Goal: Communication & Community: Answer question/provide support

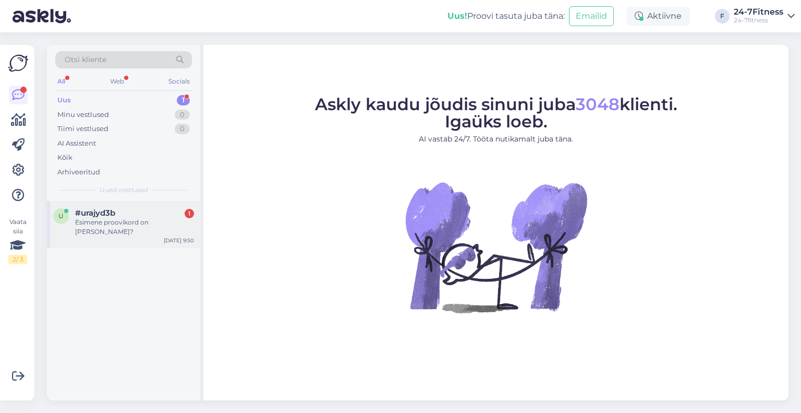
click at [98, 231] on div "u #urajyd3b 1 Esimene proovikord on [PERSON_NAME]? [DATE] 9:50" at bounding box center [123, 224] width 153 height 47
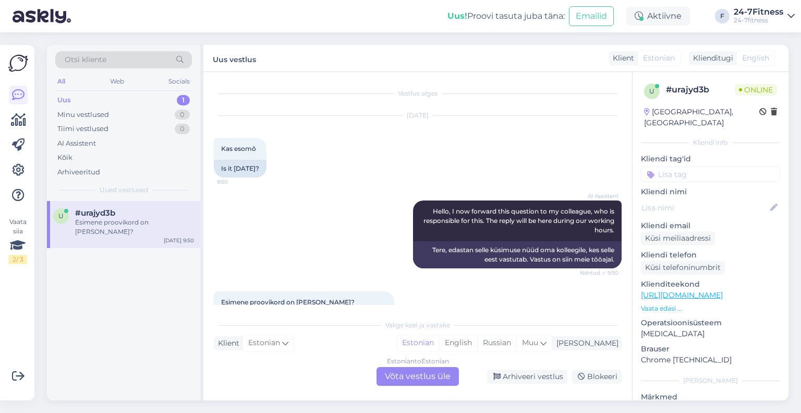
scroll to position [38, 0]
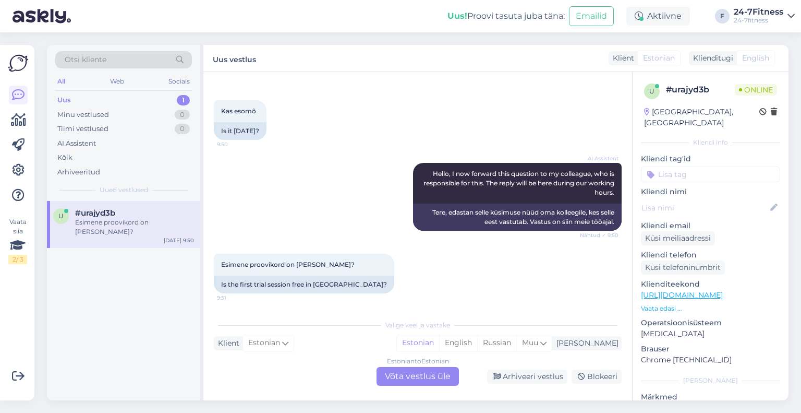
click at [412, 373] on div "Estonian to Estonian Võta vestlus üle" at bounding box center [418, 376] width 82 height 19
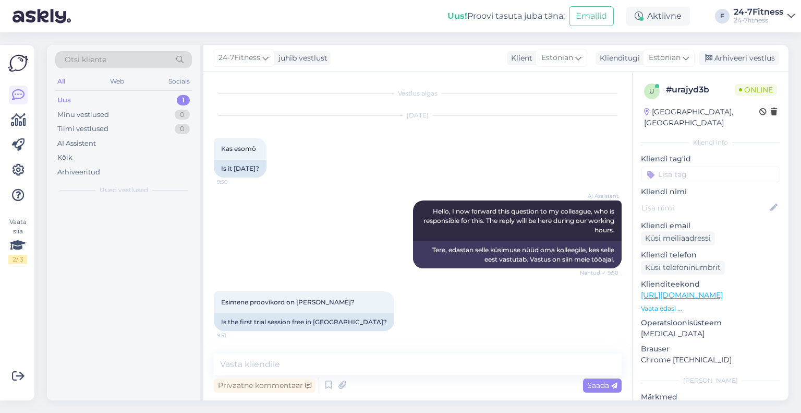
scroll to position [0, 0]
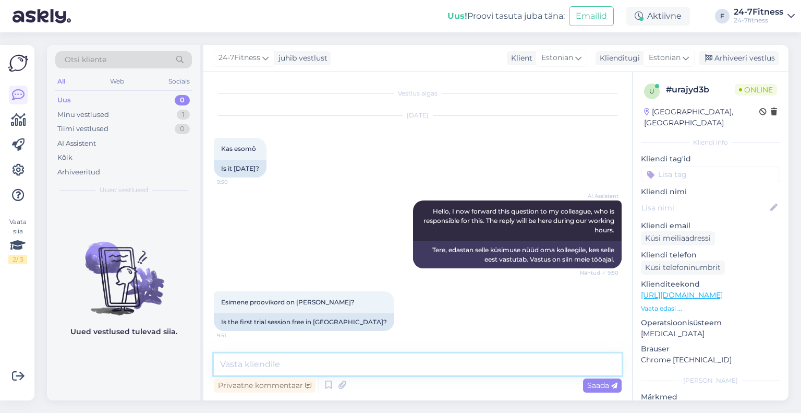
click at [363, 366] on textarea at bounding box center [418, 364] width 408 height 22
paste textarea "Kahjuks tasuta proovitreeninguid meie spordiklubi ei paku."
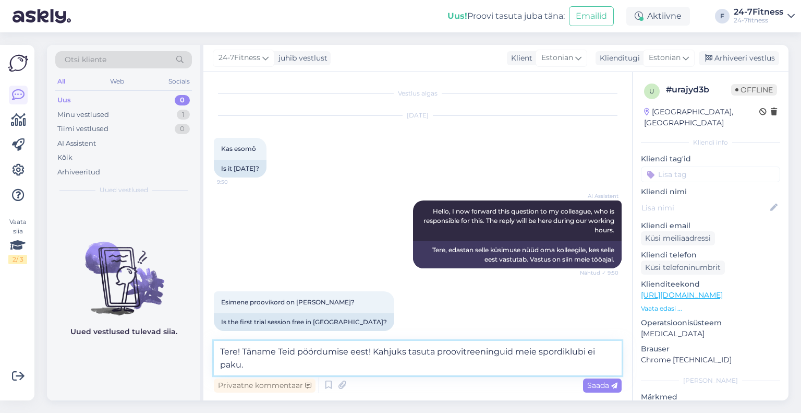
paste textarea "Kui soovite enne paketi ostu minna ühekordselt spordiklubiga tutvuma, siis sell…"
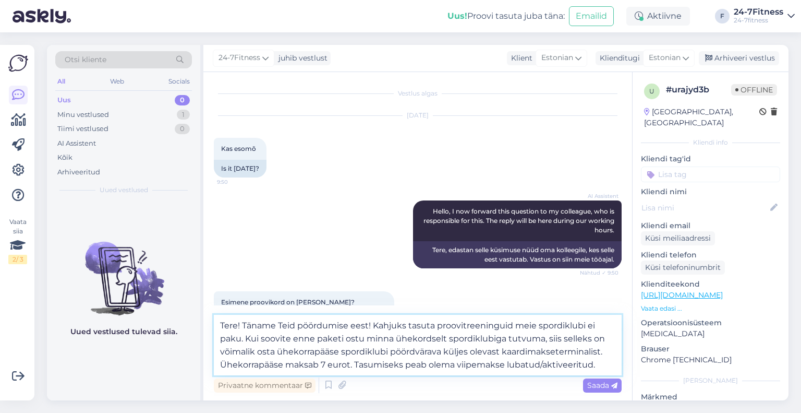
scroll to position [37, 0]
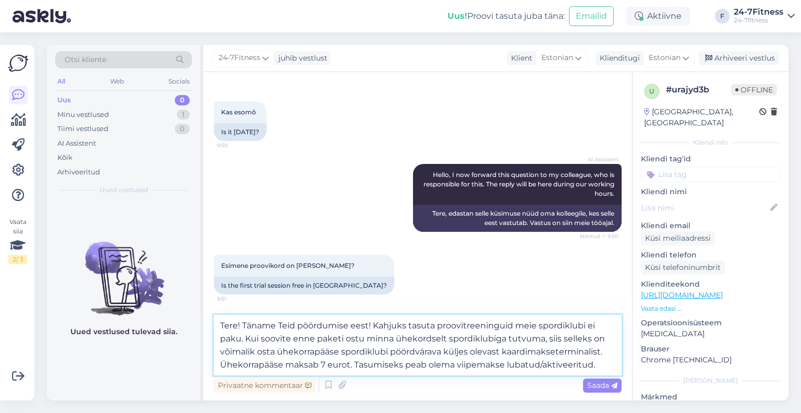
drag, startPoint x: 373, startPoint y: 324, endPoint x: 244, endPoint y: 333, distance: 130.2
click at [244, 333] on textarea "Tere! Täname Teid pöördumise eest! Kahjuks tasuta proovitreeninguid meie spordi…" at bounding box center [418, 344] width 408 height 60
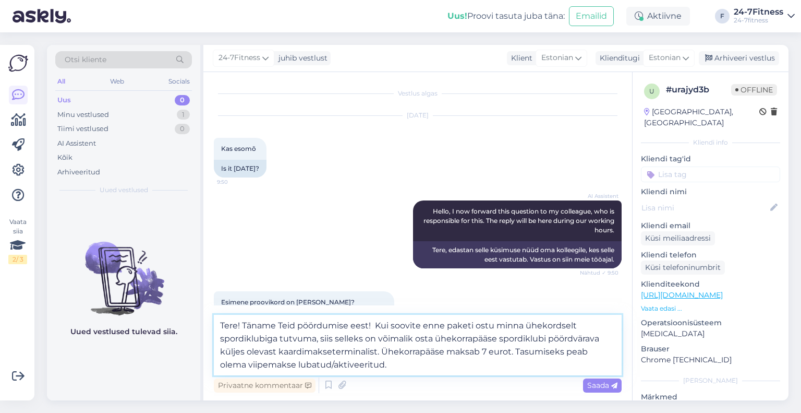
paste textarea "Kahjuks tasuta proovitreeninguid meie spordiklubi ei paku."
type textarea "Tere! Täname Teid pöördumise eest! Kahjuks tasuta proovitreeninguid meie spordi…"
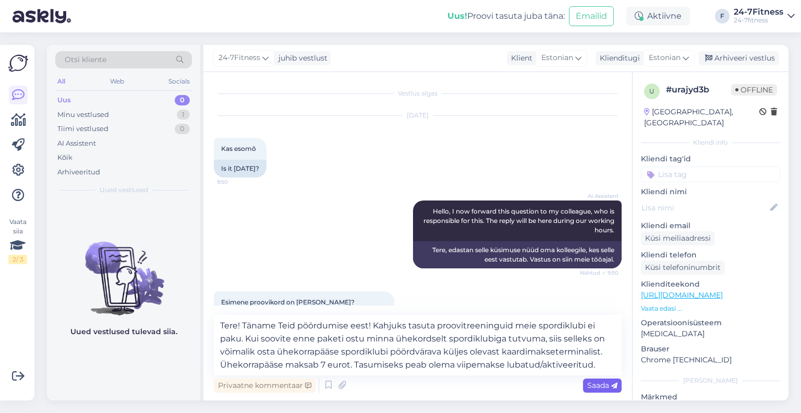
click at [597, 381] on span "Saada" at bounding box center [602, 384] width 30 height 9
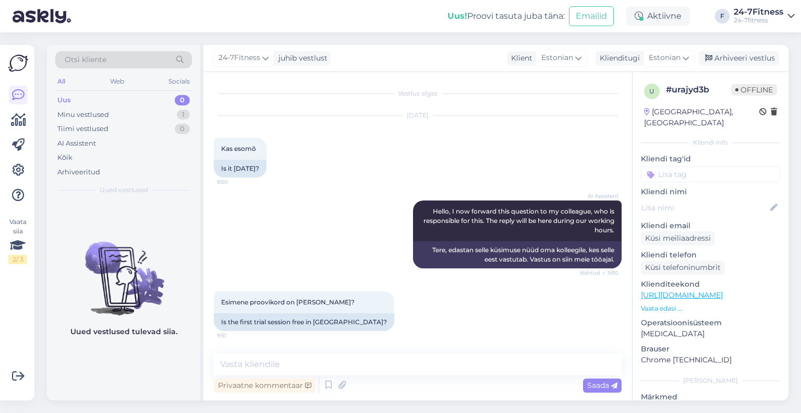
scroll to position [99, 0]
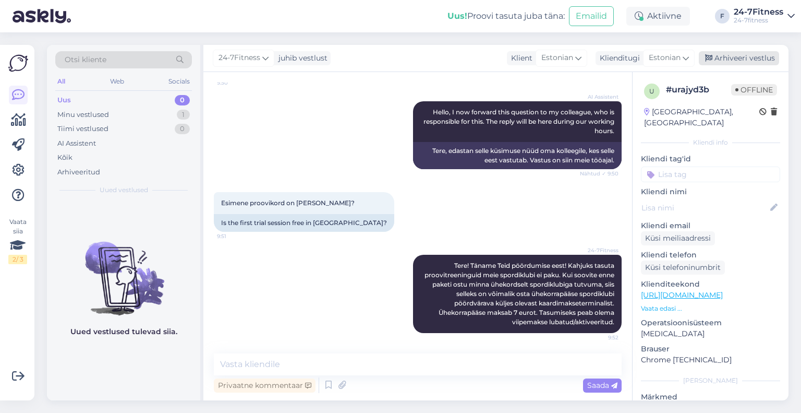
click at [732, 58] on div "Arhiveeri vestlus" at bounding box center [739, 58] width 80 height 14
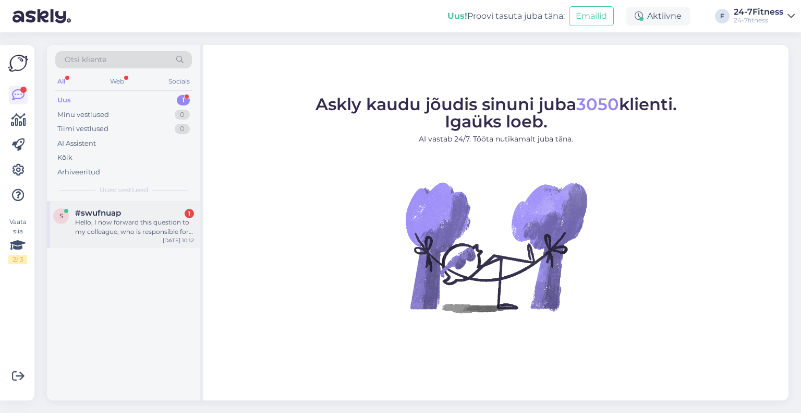
click at [132, 231] on div "Hello, I now forward this question to my colleague, who is responsible for this…" at bounding box center [134, 226] width 119 height 19
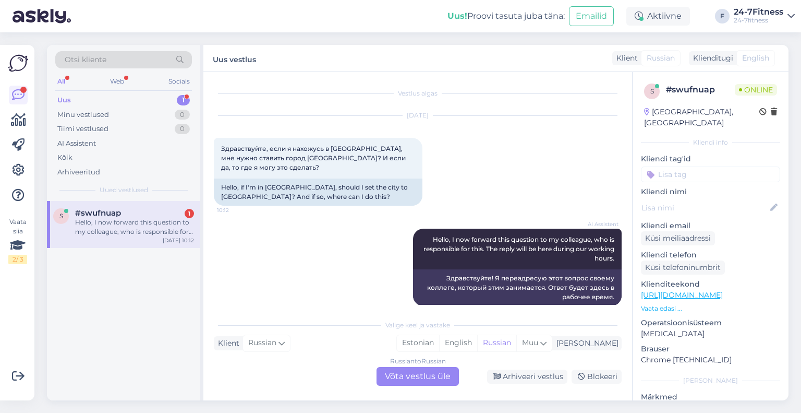
click at [406, 372] on div "Russian to Russian Võta vestlus üle" at bounding box center [418, 376] width 82 height 19
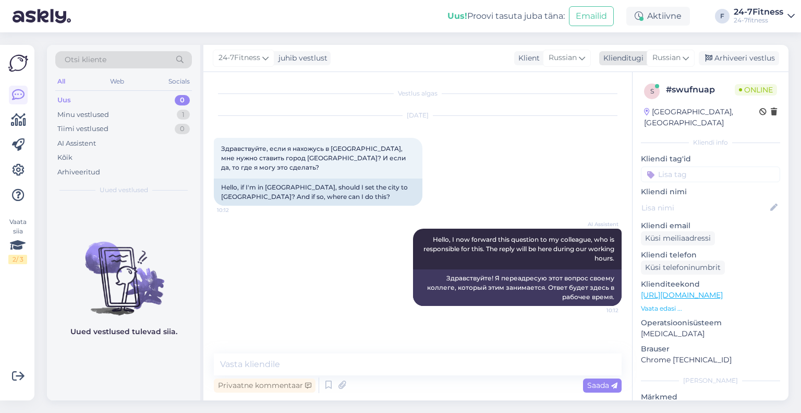
click at [669, 59] on span "Russian" at bounding box center [666, 57] width 28 height 11
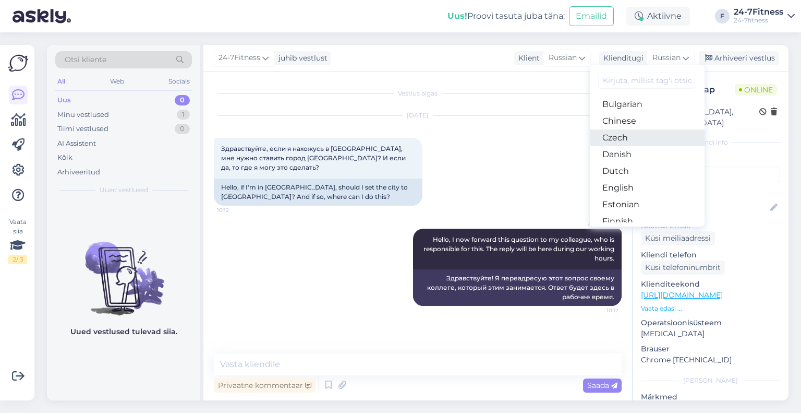
scroll to position [52, 0]
click at [627, 183] on link "Estonian" at bounding box center [647, 185] width 115 height 17
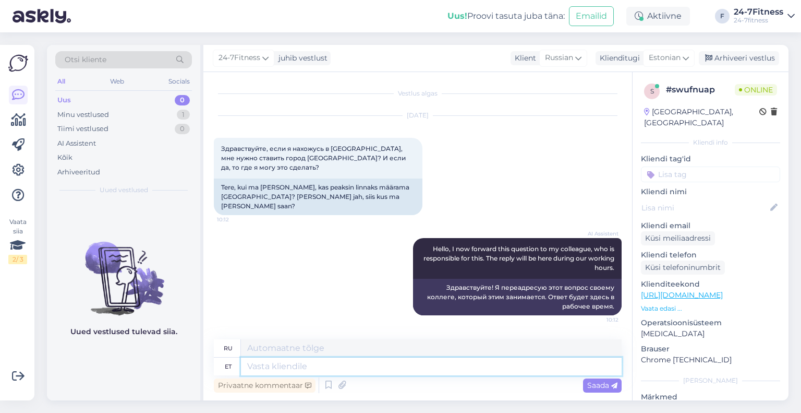
click at [338, 362] on textarea at bounding box center [431, 366] width 381 height 18
type textarea "Tere!"
type textarea "Привет!"
type textarea "Tere! Täname T"
type textarea "Привет! [GEOGRAPHIC_DATA]."
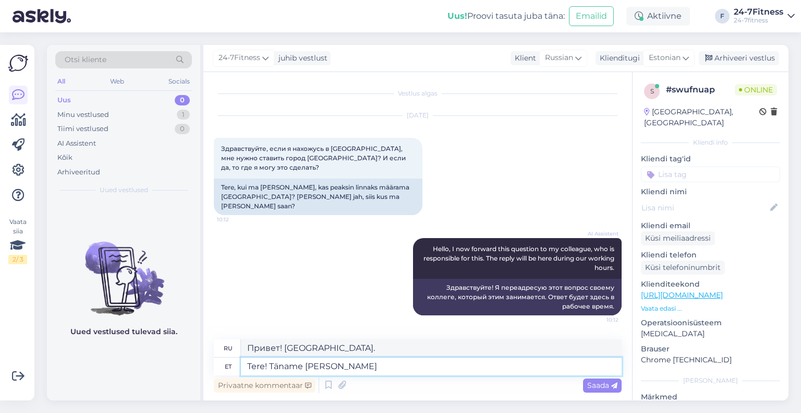
type textarea "Tere! Täname [PERSON_NAME]"
type textarea "Привет! [GEOGRAPHIC_DATA], Тед."
type textarea "Tere! Täname Teid"
type textarea "Привет! [GEOGRAPHIC_DATA]."
type textarea "Tere! Täname Teid pöördumise e"
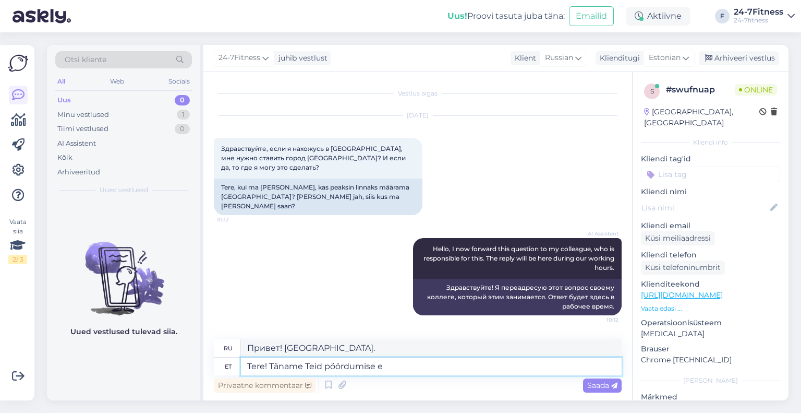
type textarea "Здравствуйте! Спасибо, что обратились к нам."
type textarea "Tere! Täname Teid pöördumise eest!"
type textarea "Здравствуйте! Спасибо, что обратились к нам!"
paste textarea "Meie spordiklubi paketid ei ole seotud ühe kindla klubiga. Kehtiva paketiga saa…"
type textarea "Tere! Täname Teid pöördumise eest! Meie spordiklubi paketid ei ole seotud ühe k…"
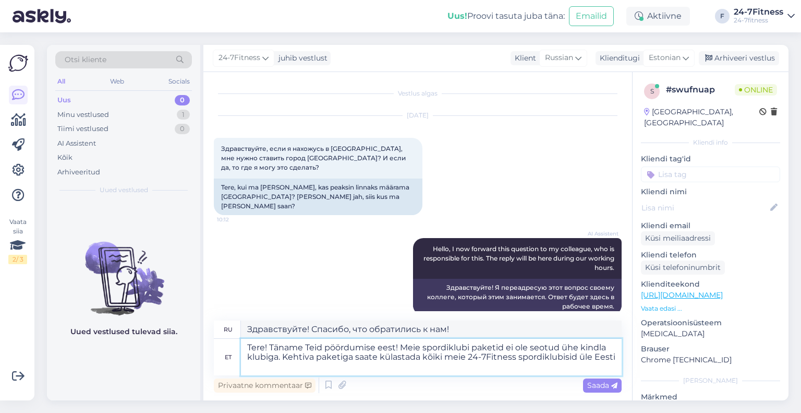
type textarea "Здравствуйте! Спасибо, что связались с нами! Наши пакеты для посещения спортивн…"
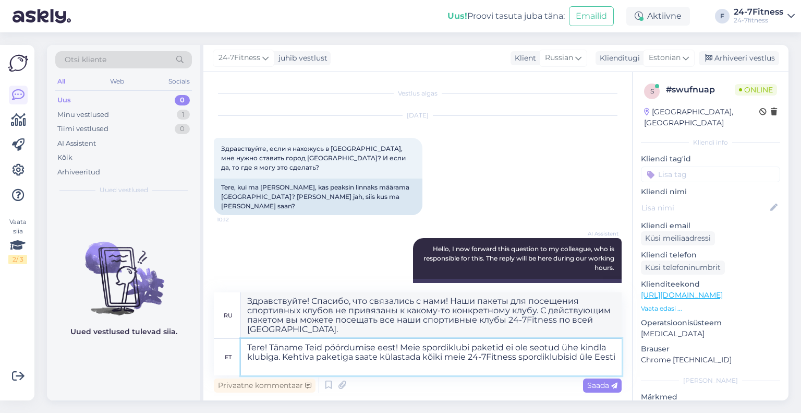
scroll to position [34, 0]
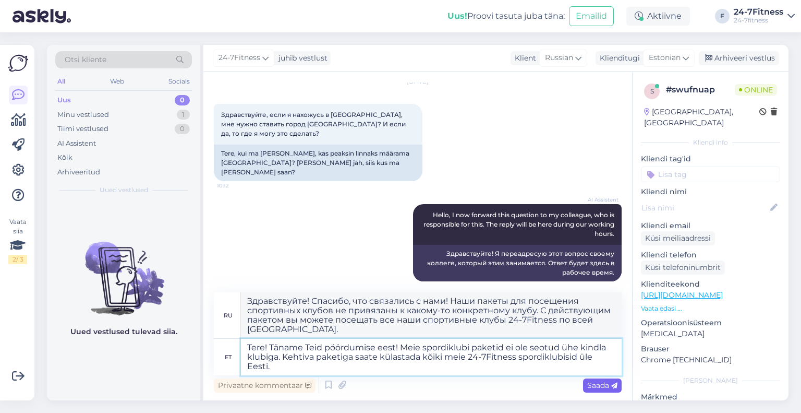
type textarea "Tere! Täname Teid pöördumise eest! Meie spordiklubi paketid ei ole seotud ühe k…"
click at [601, 384] on span "Saada" at bounding box center [602, 384] width 30 height 9
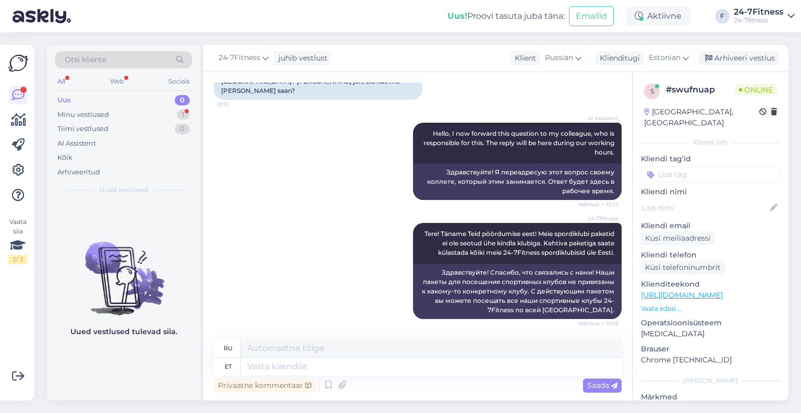
scroll to position [197, 0]
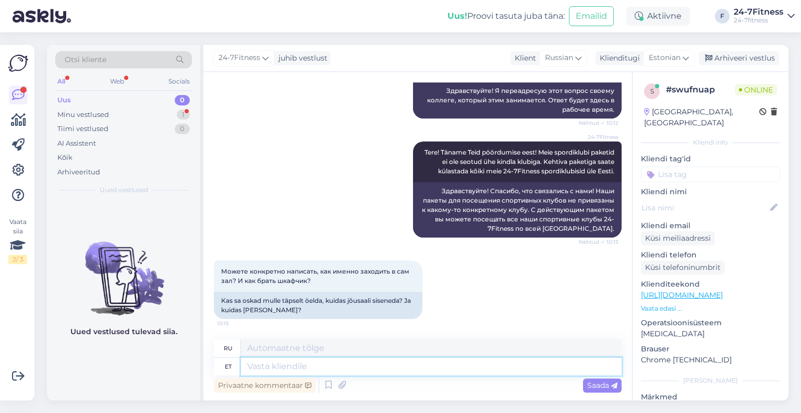
drag, startPoint x: 345, startPoint y: 366, endPoint x: 292, endPoint y: 366, distance: 53.7
click at [292, 366] on textarea at bounding box center [431, 366] width 381 height 18
type textarea "Pär"
type textarea "За"
type textarea "P"
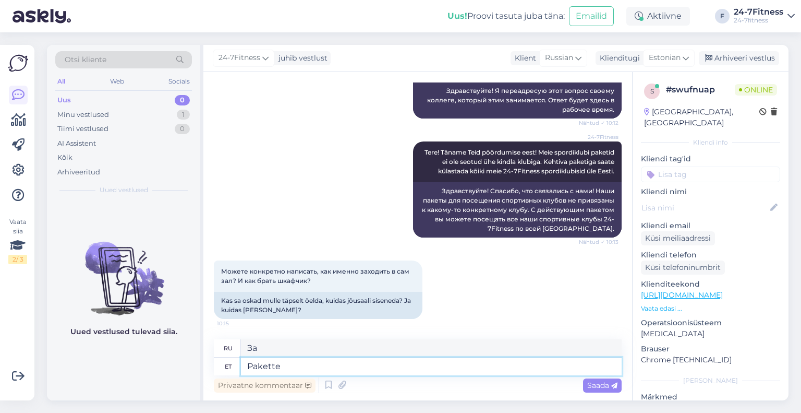
type textarea "Pakette o"
type textarea "Пакеты"
type textarea "Pakette on v"
type textarea "Пакеты доступны"
type textarea "Pakette on võimalik ost"
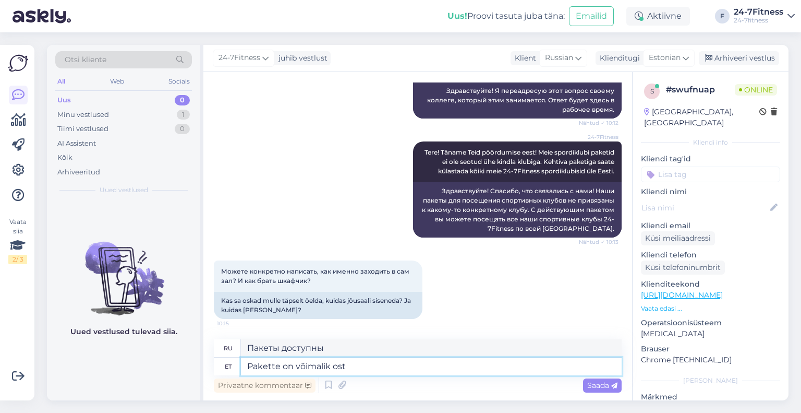
type textarea "Возможны пакеты"
type textarea "Pakette on võimalik osta m"
type textarea "Пакеты доступны для покупки."
type textarea "Pakette on võimalik [PERSON_NAME]"
type textarea "Пакеты можно приобрести на"
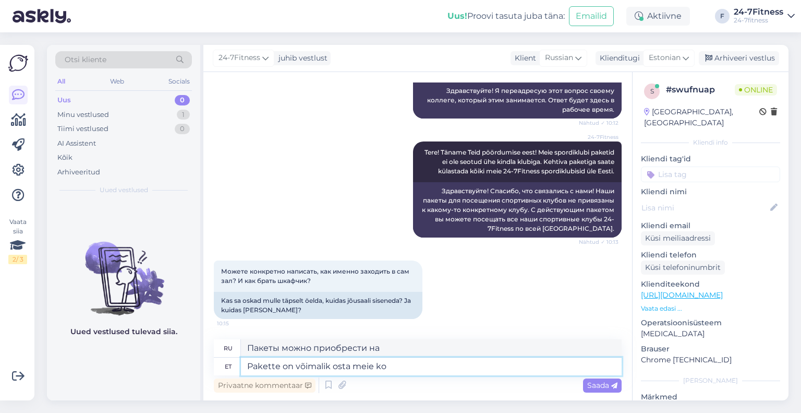
type textarea "Pakette on võimalik osta meie kod"
type textarea "Пакеты можно приобрести у нас."
type textarea "Pakette on võimalik osta meie kodulehelt"
type textarea "Пакеты можно приобрести на нашем сайте."
type textarea "Pakette on võimalik osta meie kodulehelt -"
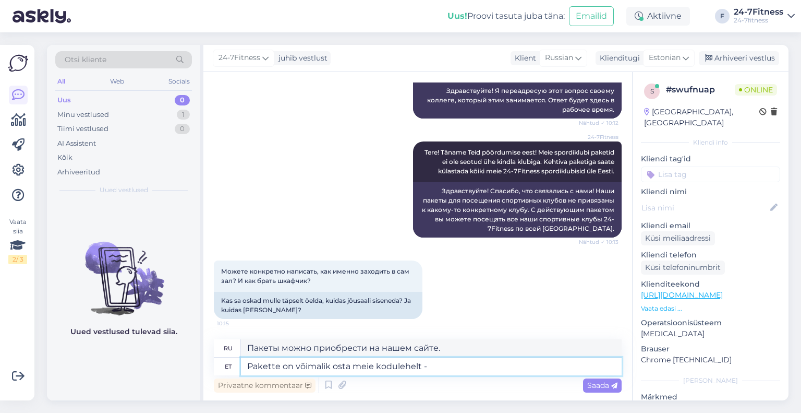
type textarea "Пакеты можно приобрести на нашем сайте -"
paste textarea "[URL][DOMAIN_NAME]"
type textarea "Pakette on võimalik osta meie kodulehelt - [URL][DOMAIN_NAME]."
type textarea "Пакеты можно приобрести на нашем сайте - [URL][DOMAIN_NAME]"
type textarea "Pakette on võimalik osta meie kodulehelt - [URL][DOMAIN_NAME]."
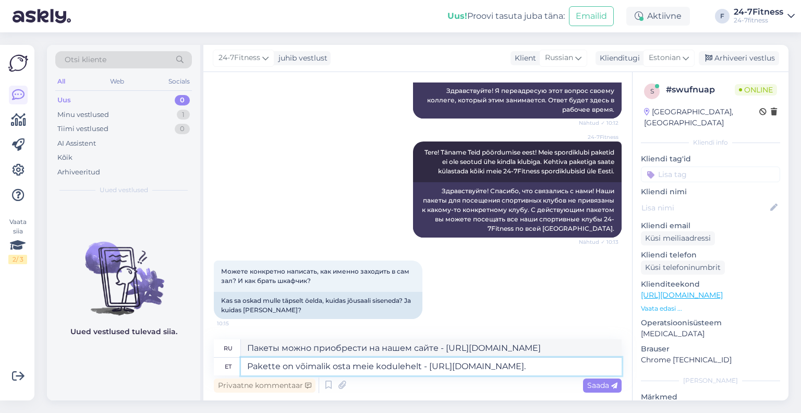
type textarea "Пакеты можно приобрести на нашем сайте - [URL][DOMAIN_NAME]."
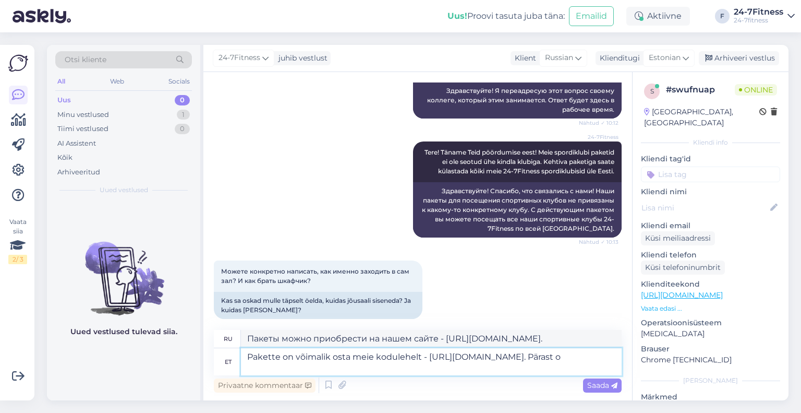
type textarea "Pakette on võimalik osta meie kodulehelt - [URL][DOMAIN_NAME]. Pärast os"
type textarea "Пакеты можно приобрести на нашем сайте - [URL][DOMAIN_NAME]. После"
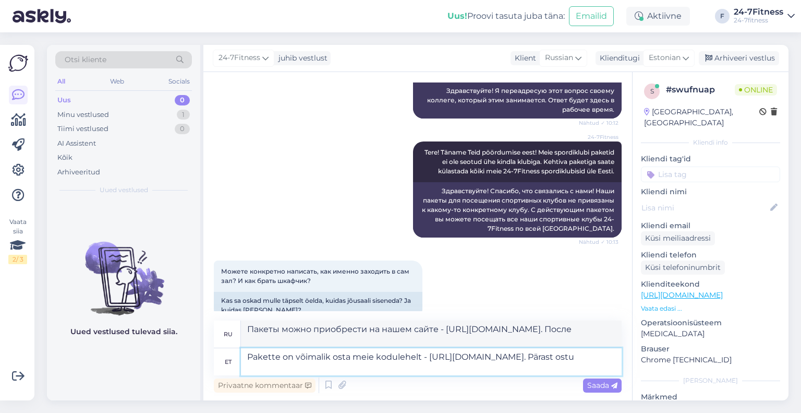
type textarea "Pakette on võimalik osta meie kodulehelt - [URL][DOMAIN_NAME]. Pärast ostu a"
type textarea "Пакеты можно приобрести на нашем сайте - [URL][DOMAIN_NAME]. После покупки"
type textarea "Pakette on võimalik osta meie kodulehelt - [URL][DOMAIN_NAME]. Pärast ostu akti…"
type textarea "Пакеты можно приобрести на нашем сайте - [URL][DOMAIN_NAME]. После покупки паке…"
type textarea "Pakette on võimalik osta meie kodulehelt - [URL][DOMAIN_NAME]. Pärast ostu akti…"
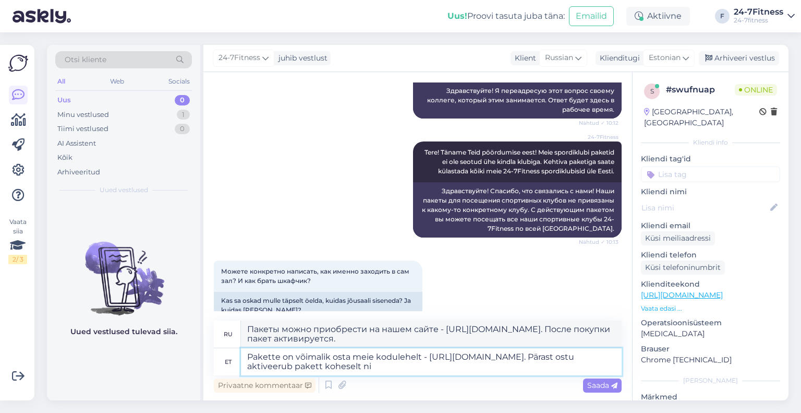
type textarea "Пакеты можно приобрести на нашем сайте - [URL][DOMAIN_NAME]. После покупки паке…"
type textarea "Pakette on võimalik osta meie kodulehelt - [URL][DOMAIN_NAME]. Pärast ostu akti…"
type textarea "Пакеты можно приобрести на нашем сайте - [URL][DOMAIN_NAME]. После покупки паке…"
type textarea "Pakette on võimalik osta meie kodulehelt - [URL][DOMAIN_NAME]. Pärast ostu akti…"
type textarea "Пакеты можно приобрести на нашем сайте - [URL][DOMAIN_NAME]. После покупки паке…"
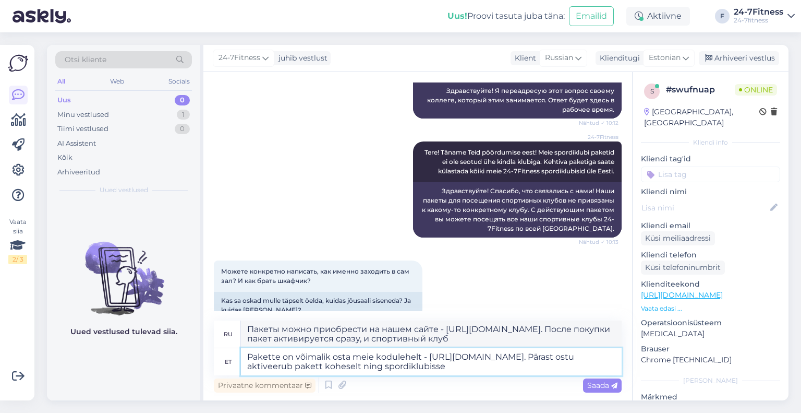
type textarea "Pakette on võimalik osta meie kodulehelt - [URL][DOMAIN_NAME]. Pärast ostu akti…"
type textarea "Пакеты можно приобрести на нашем сайте - [URL][DOMAIN_NAME]. После покупки паке…"
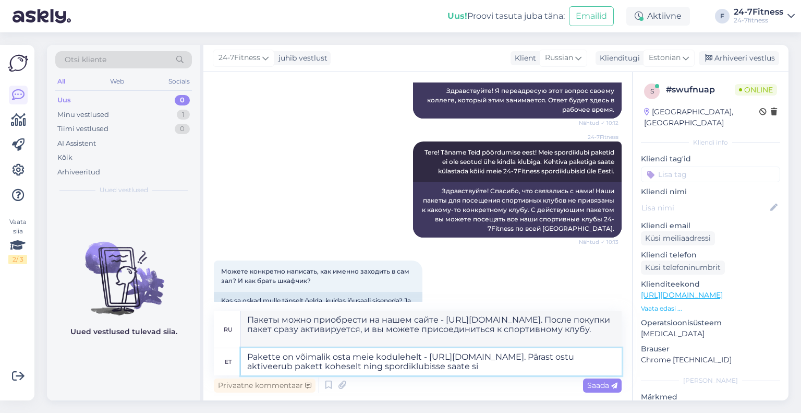
type textarea "Pakette on võimalik osta meie kodulehelt - [URL][DOMAIN_NAME]. Pärast ostu akti…"
type textarea "Пакеты можно приобрести на нашем сайте - [URL][DOMAIN_NAME]. После покупки паке…"
type textarea "Pakette on võimalik osta meie kodulehelt - [URL][DOMAIN_NAME]. Pärast ostu akti…"
type textarea "Пакеты можно приобрести на нашем сайте - [URL][DOMAIN_NAME]. После покупки паке…"
type textarea "Pakette on võimalik osta meie kodulehelt - [URL][DOMAIN_NAME]. Pärast ostu akti…"
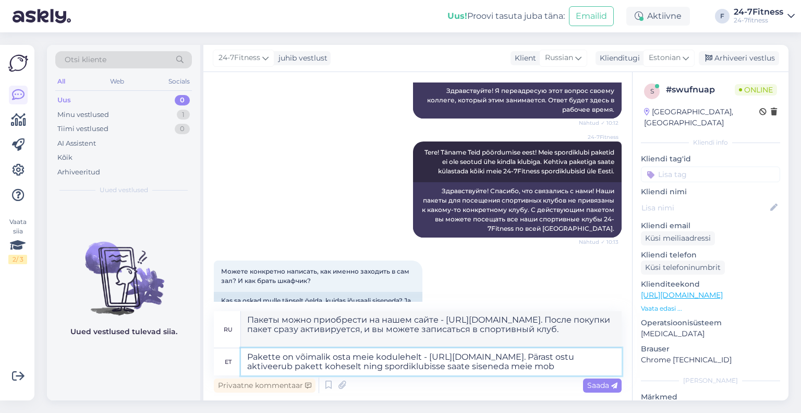
type textarea "Пакеты можно приобрести на нашем сайте - [URL][DOMAIN_NAME]. После покупки паке…"
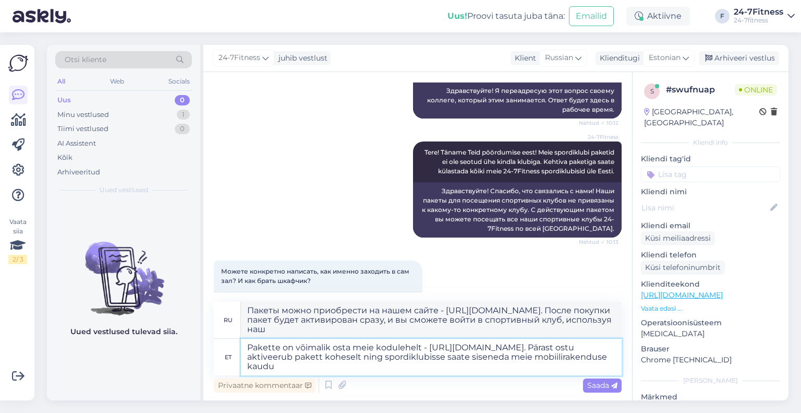
type textarea "Pakette on võimalik osta meie kodulehelt - [URL][DOMAIN_NAME]. Pärast ostu akti…"
type textarea "Пакеты можно приобрести на нашем сайте — [URL][DOMAIN_NAME]. После покупки паке…"
type textarea "Pakette on võimalik osta meie kodulehelt - [URL][DOMAIN_NAME]. Pärast ostu akti…"
type textarea "Пакеты можно приобрести на нашем сайте - [URL][DOMAIN_NAME]. После покупки паке…"
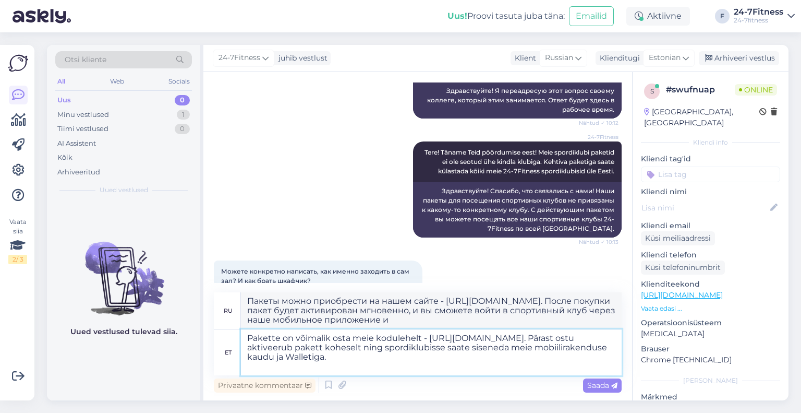
type textarea "Pakette on võimalik osta meie kodulehelt - [URL][DOMAIN_NAME]. Pärast ostu akti…"
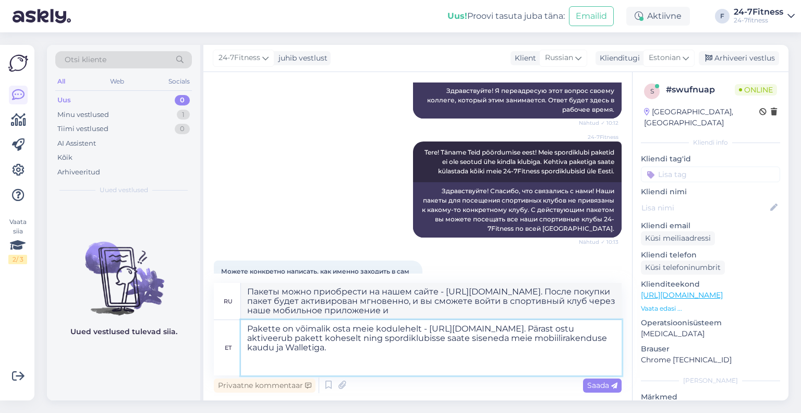
type textarea "Пакеты можно приобрести на нашем сайте — [URL][DOMAIN_NAME]. После покупки паке…"
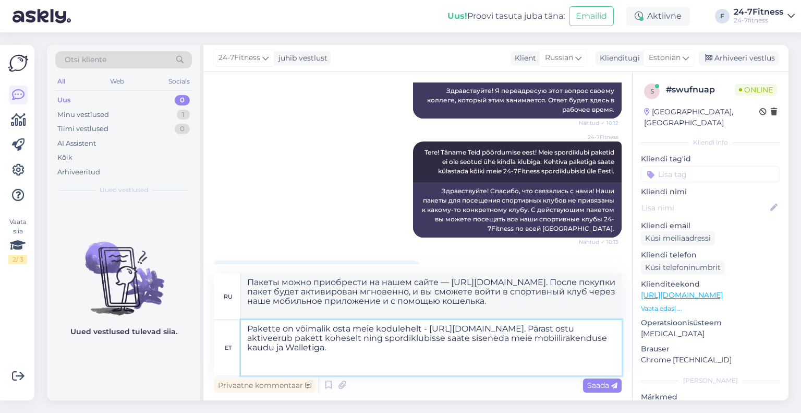
drag, startPoint x: 485, startPoint y: 355, endPoint x: 463, endPoint y: 355, distance: 21.9
click at [485, 355] on textarea "Pakette on võimalik osta meie kodulehelt - [URL][DOMAIN_NAME]. Pärast ostu akti…" at bounding box center [431, 347] width 381 height 55
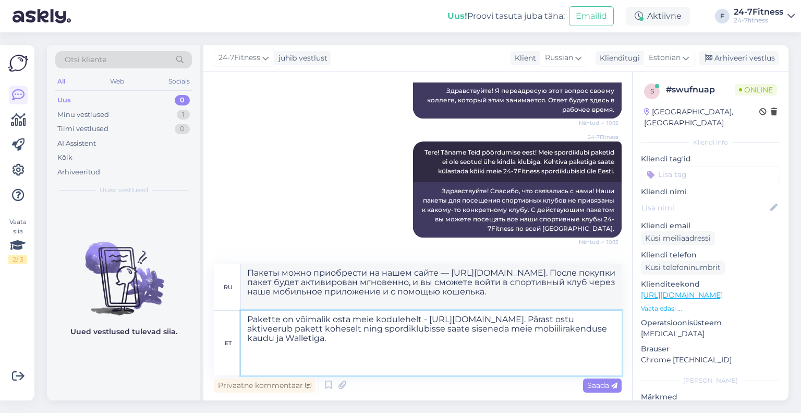
paste textarea "Täpsemad juhised leiate siit:"
type textarea "Pakette on võimalik osta meie kodulehelt - [URL][DOMAIN_NAME]. Pärast ostu akti…"
type textarea "Пакеты можно приобрести на нашем сайте - [URL][DOMAIN_NAME]. После покупки паке…"
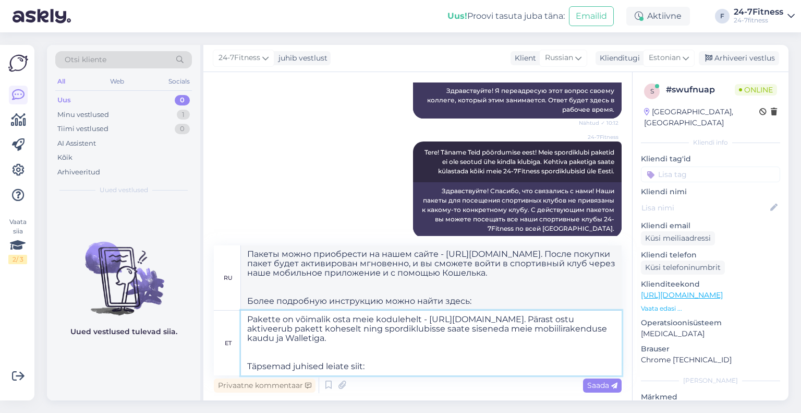
paste textarea "[URL][DOMAIN_NAME]"
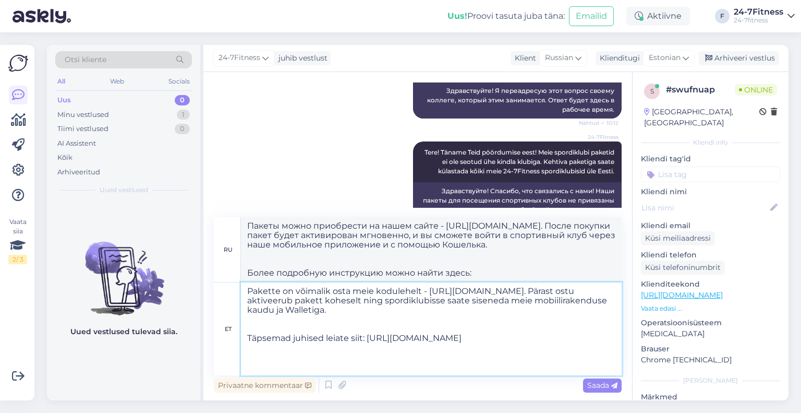
type textarea "Pakette on võimalik osta meie kodulehelt - [URL][DOMAIN_NAME]. Pärast ostu akti…"
type textarea "Пакеты можно приобрести на нашем сайте — [URL][DOMAIN_NAME]. После покупки паке…"
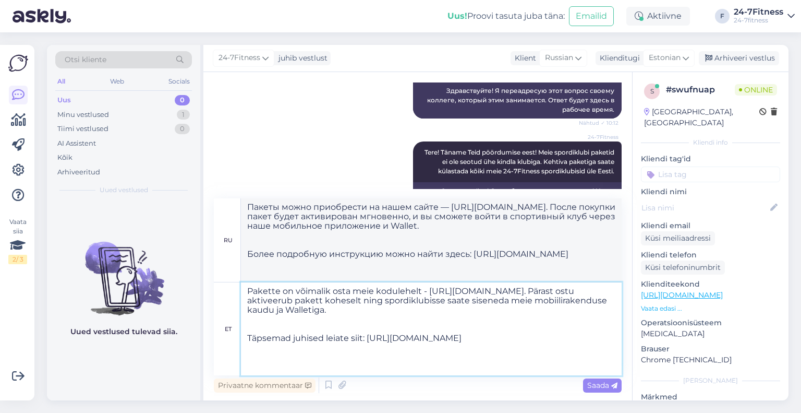
paste textarea "Riietusruumi kapi lukustamiseks on vaja tabalukku, mille sanga läbimõõt võib ol…"
type textarea "Pakette on võimalik osta meie kodulehelt - [URL][DOMAIN_NAME]. Pärast ostu akti…"
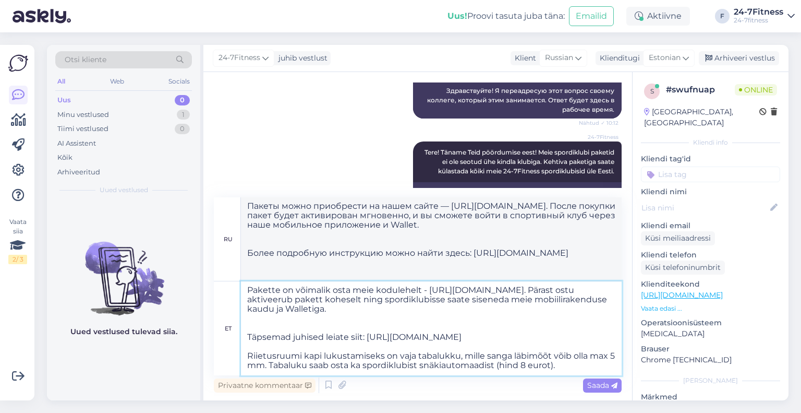
scroll to position [0, 0]
type textarea "Пакеты можно приобрести на нашем сайте — [URL][DOMAIN_NAME]. После покупки паке…"
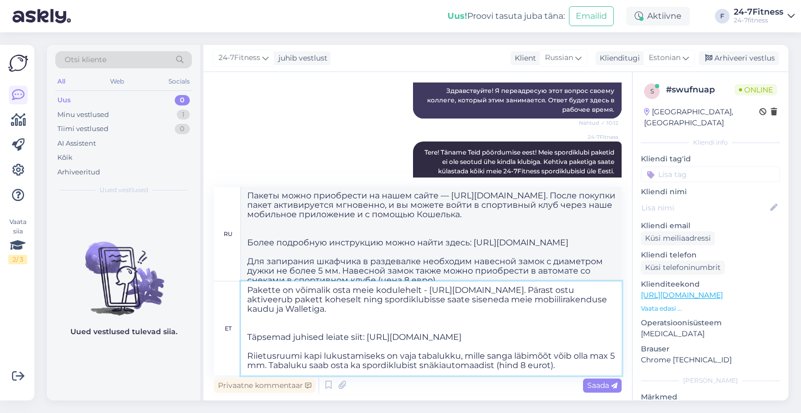
scroll to position [8, 0]
type textarea "Pakette on võimalik osta meie kodulehelt - [URL][DOMAIN_NAME]. Pärast ostu akti…"
click at [595, 386] on span "Saada" at bounding box center [602, 384] width 30 height 9
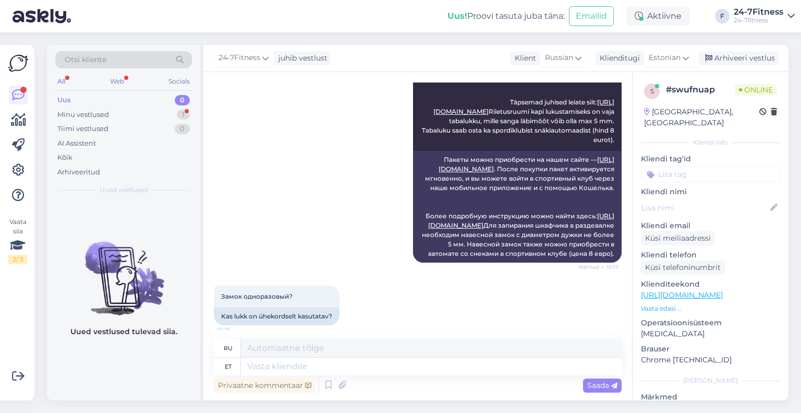
scroll to position [628, 0]
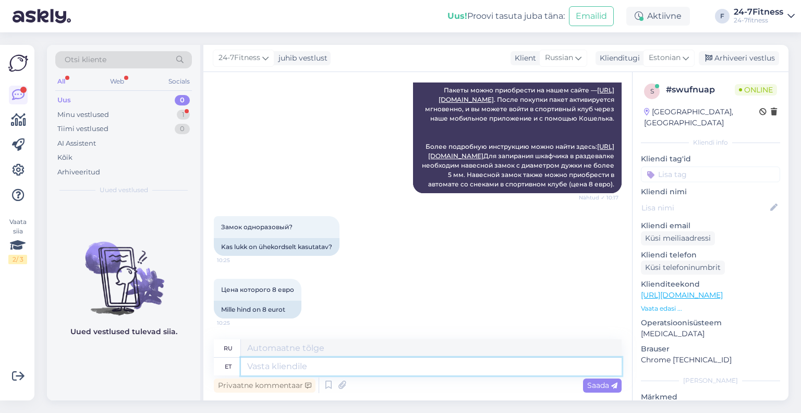
click at [363, 367] on textarea at bounding box center [431, 366] width 381 height 18
type textarea "Lukk j"
type textarea "Замок"
type textarea "Lukk jääb T"
type textarea "Замок остается"
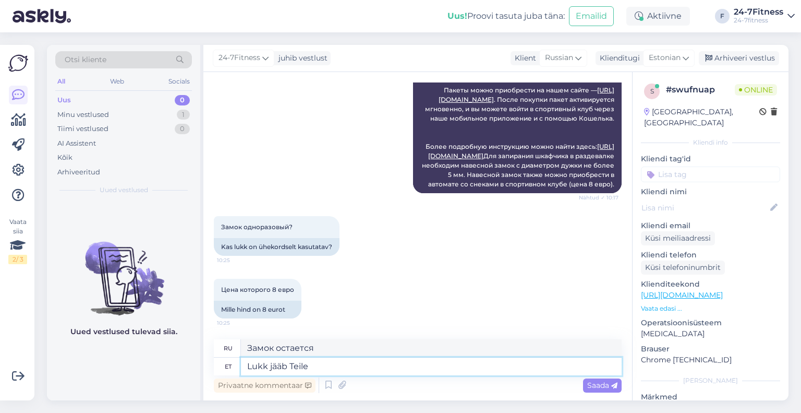
type textarea "Lukk jääb Teile i"
type textarea "Замок остается у вас."
type textarea "Lukk jääb Teile isiklikuks ka"
type textarea "Замок остается вашим личным."
type textarea "Lukk jääb Teile isiklikuks kasutamiseks."
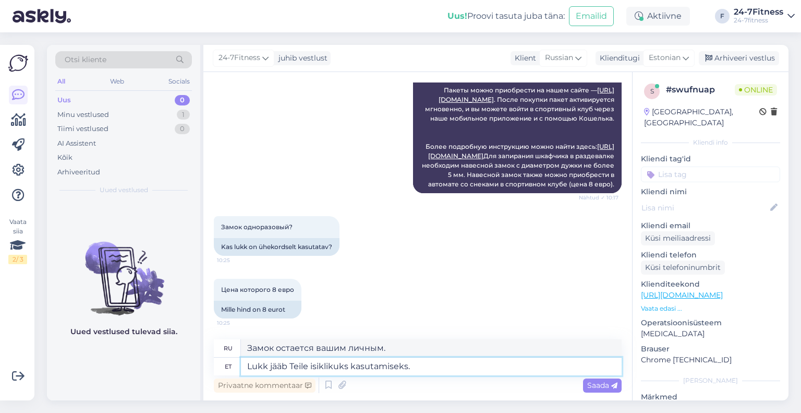
type textarea "Замок остается для вашего личного пользования."
click at [247, 367] on textarea "Lukk jääb Teile isiklikuks kasutamiseks." at bounding box center [431, 366] width 381 height 18
type textarea "Lukk ei ole ühekordne [PERSON_NAME] jääb Teile isiklikuks kasutamiseks."
type textarea "Замок не является одноразовым, а остается для вашего личного пользования."
drag, startPoint x: 382, startPoint y: 367, endPoint x: 369, endPoint y: 370, distance: 13.5
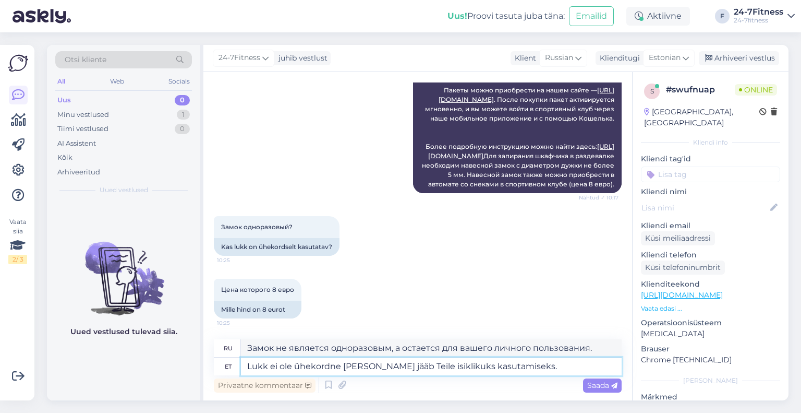
click at [369, 367] on textarea "Lukk ei ole ühekordne [PERSON_NAME] jääb Teile isiklikuks kasutamiseks." at bounding box center [431, 366] width 381 height 18
click at [522, 369] on textarea "Lukk ei ole ühekordne [PERSON_NAME] jääb Teile isiklikuks kasutamiseks." at bounding box center [431, 366] width 381 height 18
type textarea "Lukk ei ole ühekordne [PERSON_NAME] jääb Teile isiklikuks kasutamiseks."
click at [591, 384] on span "Saada" at bounding box center [602, 384] width 30 height 9
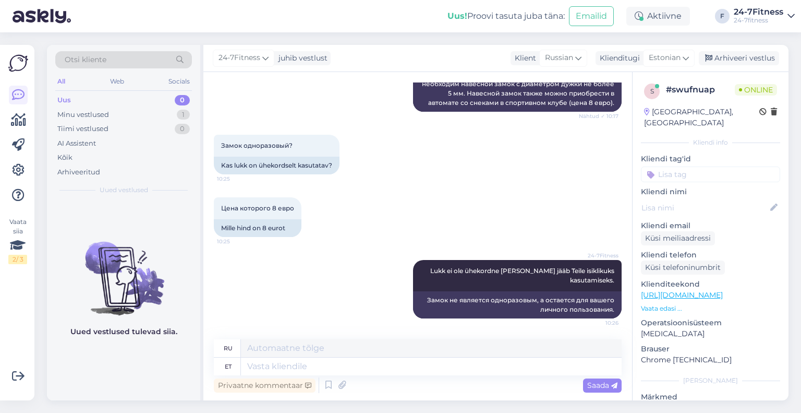
scroll to position [700, 0]
click at [155, 366] on div "Uued vestlused tulevad siia." at bounding box center [123, 300] width 153 height 199
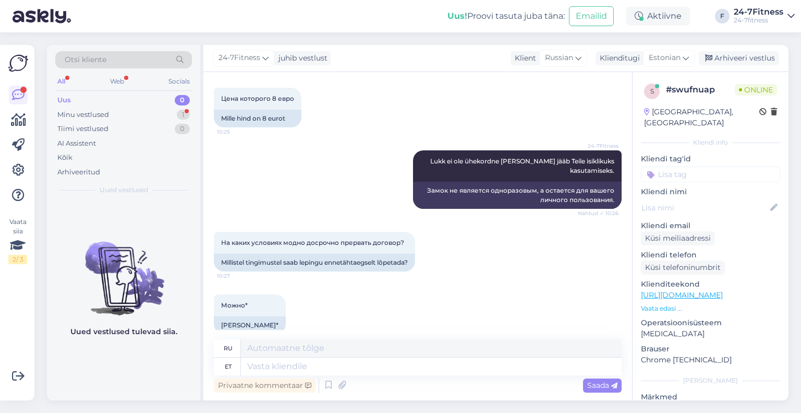
scroll to position [826, 0]
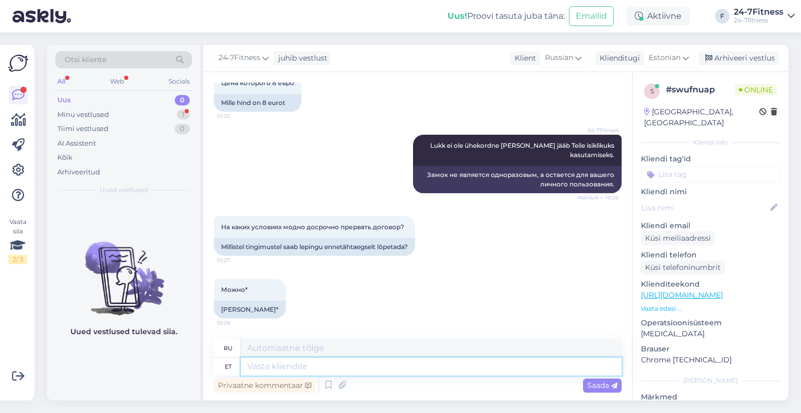
paste textarea "L ipsumdolorsi a c. 8.6 adipis elitseddoei temporinci ut labore etdolore magnaa…"
type textarea "L ipsumdolorsi a c. 8.6 adipis elitseddoei temporinci ut labore etdolore magnaa…"
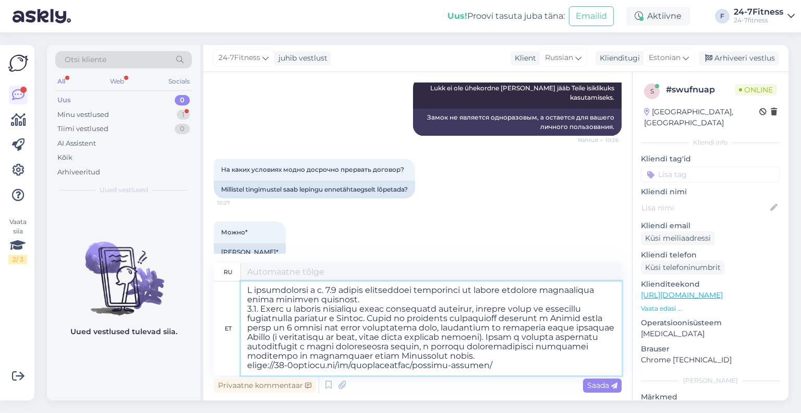
type textarea "Loremips 9.3 dolors ametconsect adipisci, el seddoe temporin utlaboreetd magna …"
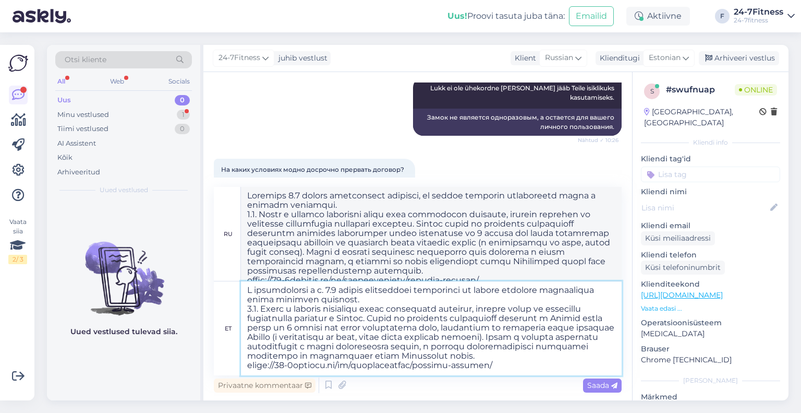
scroll to position [0, 0]
click at [445, 298] on textarea at bounding box center [431, 328] width 381 height 94
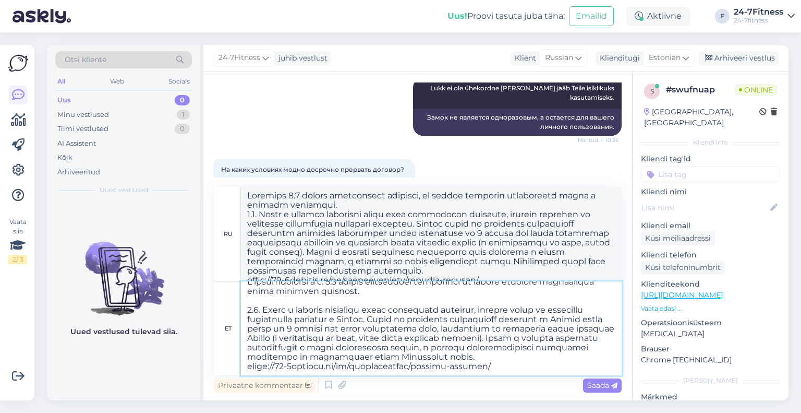
scroll to position [27, 0]
click at [483, 356] on textarea at bounding box center [431, 328] width 381 height 94
type textarea "L ipsumdolorsi a c. 9.1 adipis elitseddoei temporinci ut labore etdolore magnaa…"
type textarea "L ipsumdolorsi a c. 4.2 adipis elitseddoei temporin ut labore etdolore magnaali…"
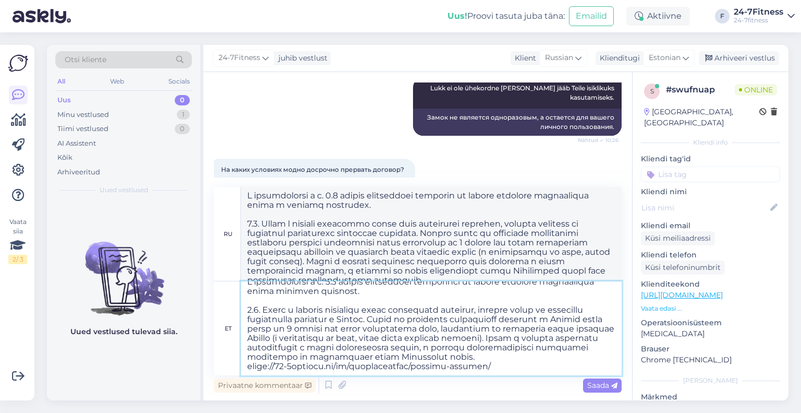
scroll to position [32, 0]
paste textarea "Samuti on võimalik oma [PERSON_NAME] anda teisele inimesele. Lepingu üleandmise…"
type textarea "L ipsumdolorsi a c. 1.1 adipis elitseddoei temporinci ut labore etdolore magnaa…"
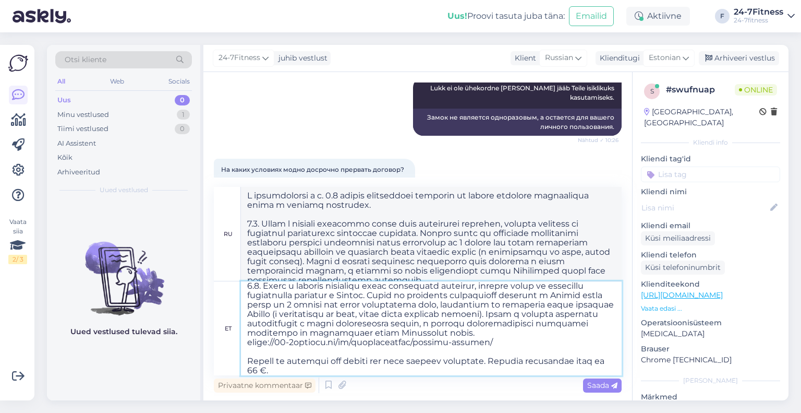
scroll to position [42, 0]
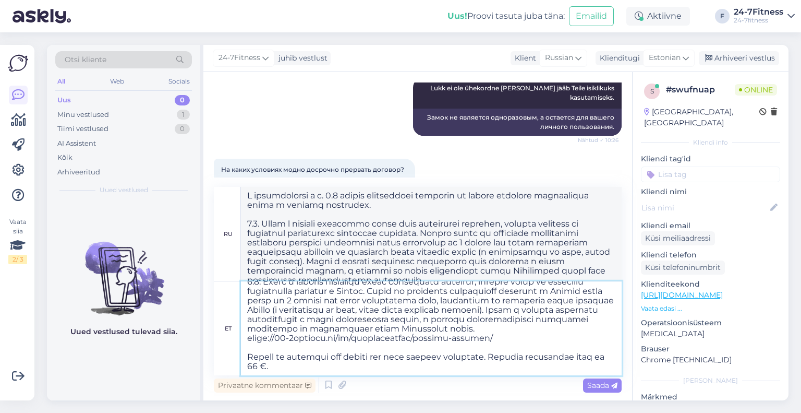
type textarea "L ipsumdolorsi a c. 1.7 adipis elitseddoei temporin ut labore etdolore magnaali…"
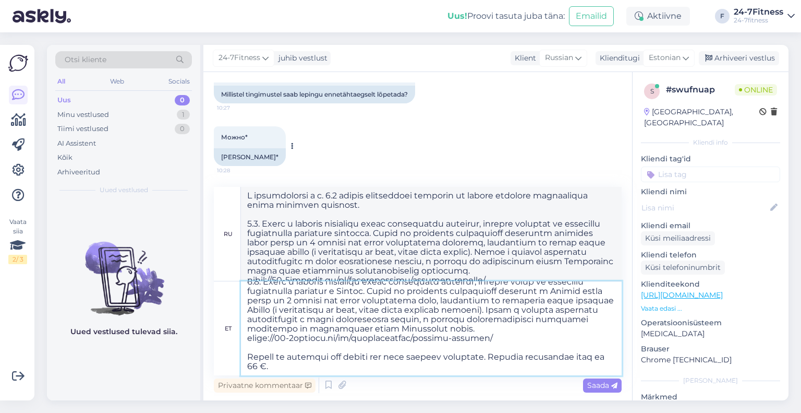
scroll to position [978, 0]
type textarea "L ipsumdolorsi a c. 1.1 adipis elitseddoei temporinci ut labore etdolore magnaa…"
drag, startPoint x: 242, startPoint y: 136, endPoint x: 220, endPoint y: 137, distance: 22.0
click at [220, 137] on div "Можно* 10:28" at bounding box center [250, 137] width 72 height 22
click at [240, 137] on span "Можно*" at bounding box center [234, 137] width 27 height 8
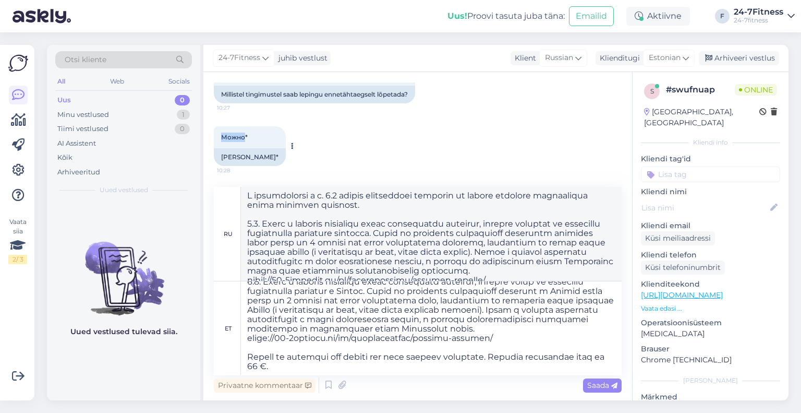
drag, startPoint x: 245, startPoint y: 137, endPoint x: 223, endPoint y: 138, distance: 21.4
click at [223, 138] on span "Можно*" at bounding box center [234, 137] width 27 height 8
copy span "Можно"
click at [514, 201] on textarea at bounding box center [431, 234] width 381 height 94
drag, startPoint x: 528, startPoint y: 195, endPoint x: 485, endPoint y: 196, distance: 43.3
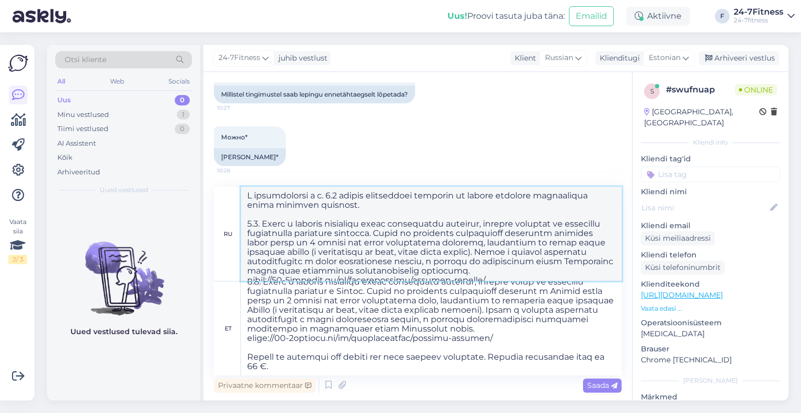
click at [485, 196] on textarea at bounding box center [431, 234] width 381 height 94
paste textarea "ожно"
click at [571, 226] on textarea at bounding box center [431, 234] width 381 height 94
click at [486, 193] on textarea at bounding box center [431, 234] width 381 height 94
paste textarea
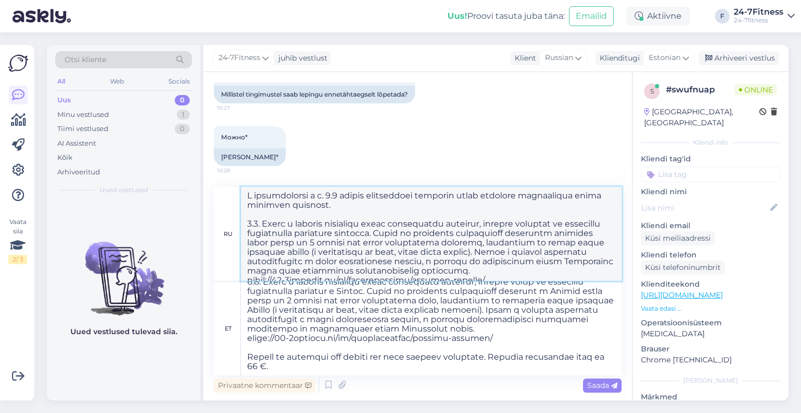
click at [436, 206] on textarea at bounding box center [431, 234] width 381 height 94
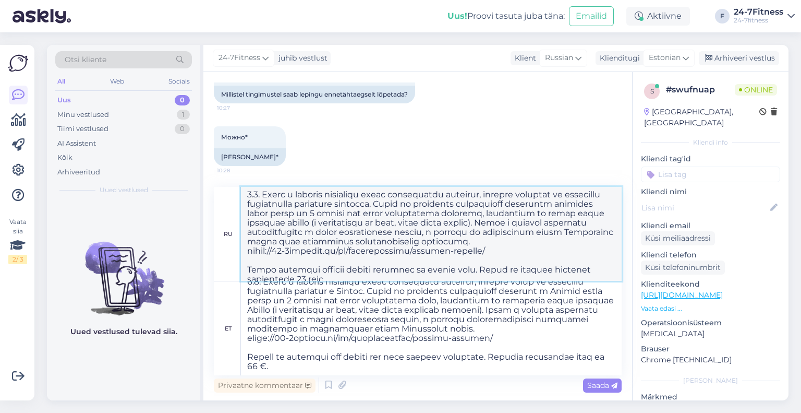
scroll to position [46, 0]
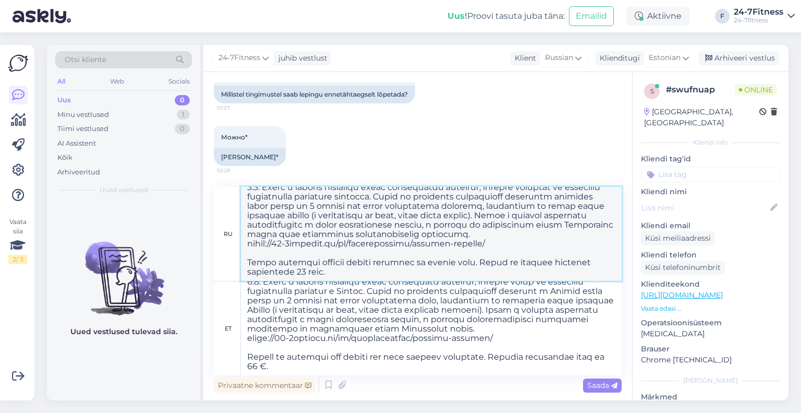
drag, startPoint x: 393, startPoint y: 263, endPoint x: 369, endPoint y: 262, distance: 24.0
click at [369, 262] on textarea at bounding box center [431, 234] width 381 height 94
click at [352, 277] on textarea at bounding box center [431, 234] width 381 height 94
type textarea "L ipsumdolorsi a c. 3.7 adipis elitseddoei temporin utlab etdolore magnaaliqua …"
click at [591, 382] on span "Saada" at bounding box center [602, 384] width 30 height 9
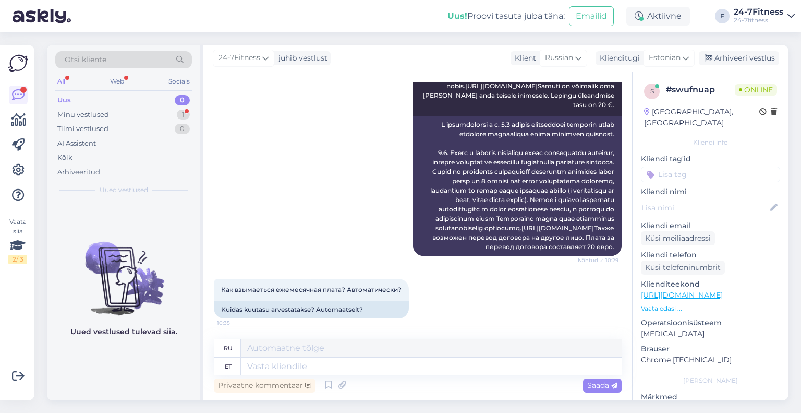
scroll to position [1261, 0]
click at [348, 371] on textarea at bounding box center [431, 366] width 381 height 18
type textarea "Ku"
type textarea "Где"
type textarea "[PERSON_NAME]"
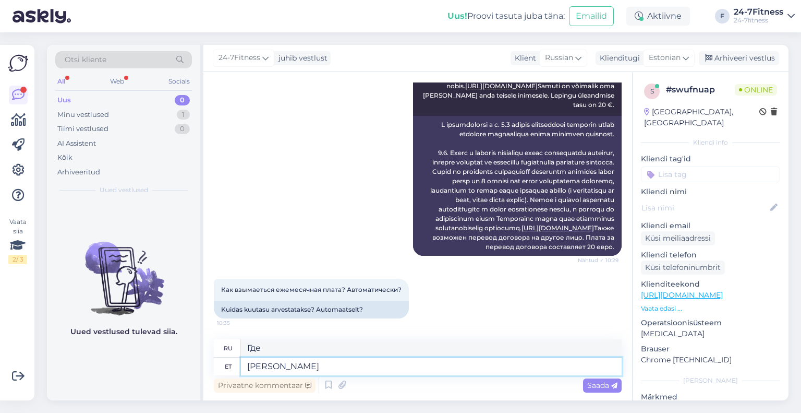
type textarea "Если"
type textarea "Kui Te s"
type textarea "Если ты"
type textarea "Kui Te soovite"
type textarea "Если ты хочешь"
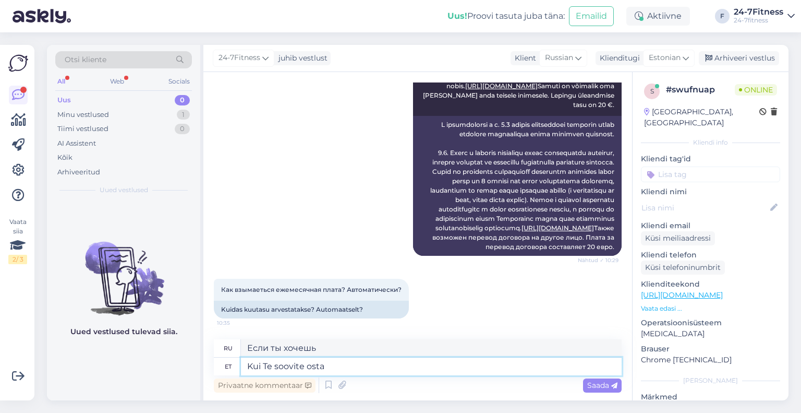
type textarea "Kui Te soovite osta a"
type textarea "Если вы хотите купить"
type textarea "Kui Te soovite osta aastast l"
type textarea "Если вы хотите купить у"
type textarea "Kui Te soovite osta aastast lepinguga pa"
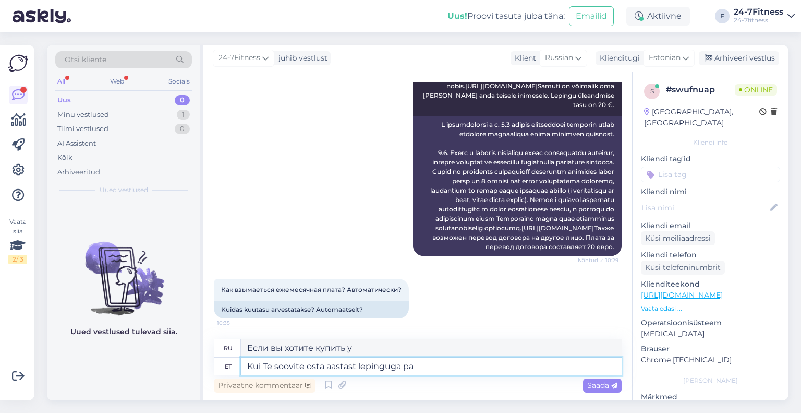
type textarea "Если вы хотите купить с годовым контрактом"
type textarea "Kui Te soovite osta aastast lepinguga paketti, siis"
type textarea "Если вы хотите купить пакет с годовым контрактом, то"
paste textarea "Aastase lepinguga paketi puhul tuleb esimese maksena tasuda jooksva kuu järele …"
type textarea "Kui Te soovite osta aastast lepinguga paketti, siis Aastase lepinguga paketi pu…"
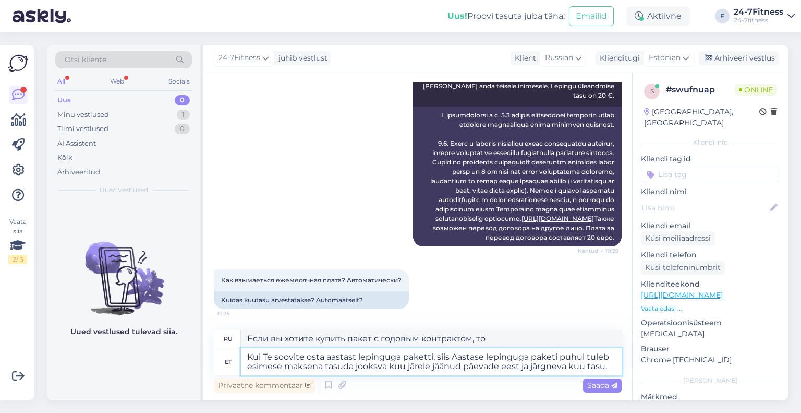
type textarea "Если вы хотите приобрести пакет с годовым контрактом, то в случае пакета с годо…"
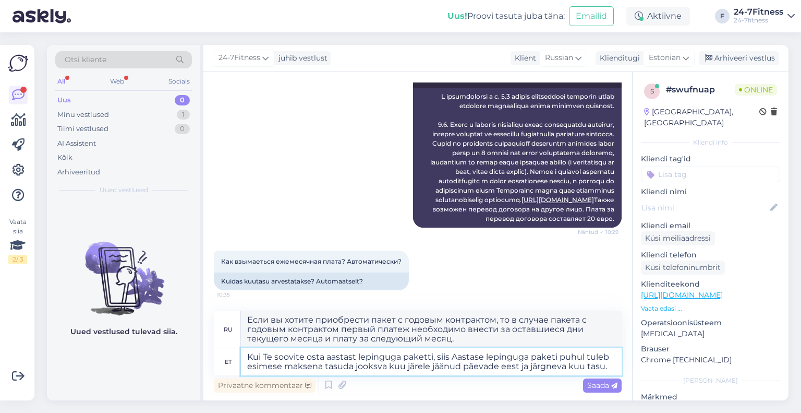
drag, startPoint x: 607, startPoint y: 356, endPoint x: 451, endPoint y: 355, distance: 155.9
click at [451, 355] on textarea "Kui Te soovite osta aastast lepinguga paketti, siis Aastase lepinguga paketi pu…" at bounding box center [431, 361] width 381 height 27
type textarea "Kui Te soovite osta aastast lepinguga paketti, siis esimese maksena tasuda jook…"
type textarea "Если вы хотите приобрести пакет с годовым контрактом, то первый платеж — за ост…"
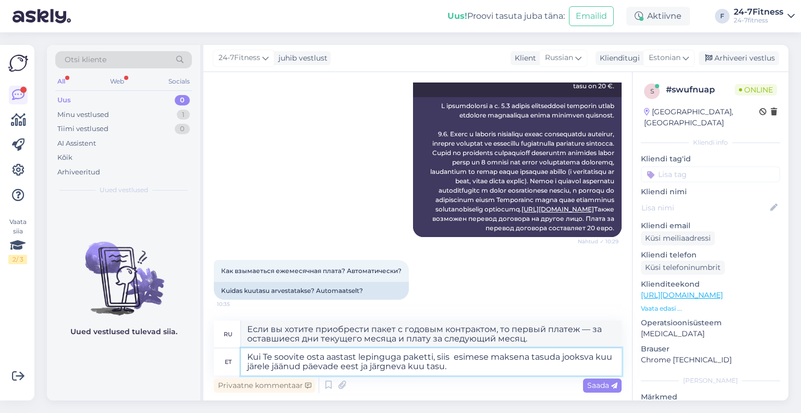
type textarea "Kui Te soovite osta aastast lepinguga paketti, siis esimese maksena tasuda jook…"
type textarea "Если вы хотите приобрести пакет с годовым контрактом, то первый платеж — за ост…"
click at [528, 358] on textarea "Kui Te soovite osta aastast lepinguga paketti, siis esimese maksena tasuda jook…" at bounding box center [431, 361] width 381 height 27
type textarea "Kui Te soovite osta aastast lepinguga paketti, siis esimese maksena ttasuda joo…"
type textarea "Если вы хотите приобрести пакет с годовым контрактом, первый платеж взимается з…"
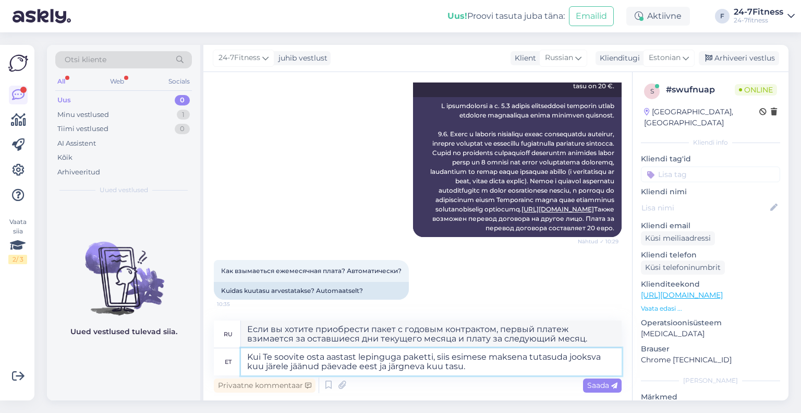
type textarea "Kui Te soovite osta aastast lepinguga paketti, siis esimese maksena tultasuda j…"
type textarea "Если вы хотите приобрести пакет с годовым контрактом, первый платеж будет за ос…"
type textarea "Kui Te soovite osta aastast lepinguga paketti, siis esimese maksena tuleb tasud…"
type textarea "Если вы хотите приобрести пакет с годовым контрактом, первый платеж должен быть…"
click at [491, 367] on textarea "Kui Te soovite osta aastast lepinguga paketti, siis esimese maksena tuleb tasud…" at bounding box center [431, 361] width 381 height 27
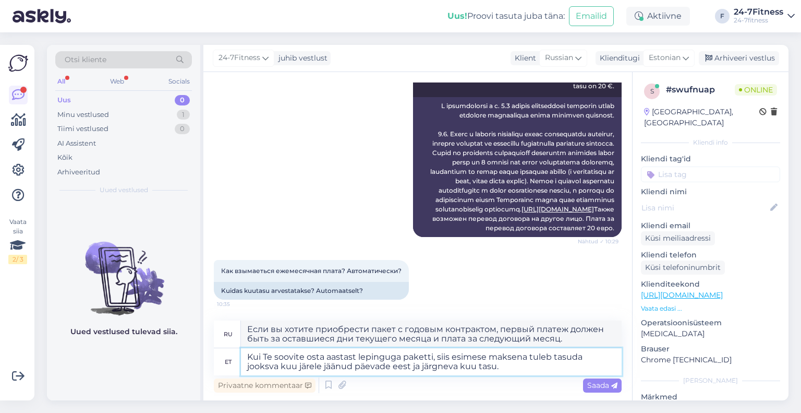
paste textarea "Esimene e-[PERSON_NAME] 20.99 eurot saadetakse [PERSON_NAME] poolt märgitud int…"
type textarea "Kui Te soovite osta aastast lepinguga paketti, siis esimese maksena tuleb tasud…"
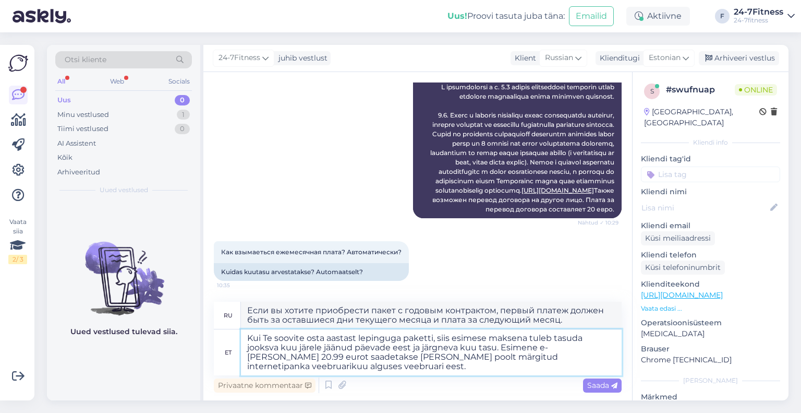
type textarea "Если вы хотите приобрести пакет с годовым контрактом, первый платёж должен быть…"
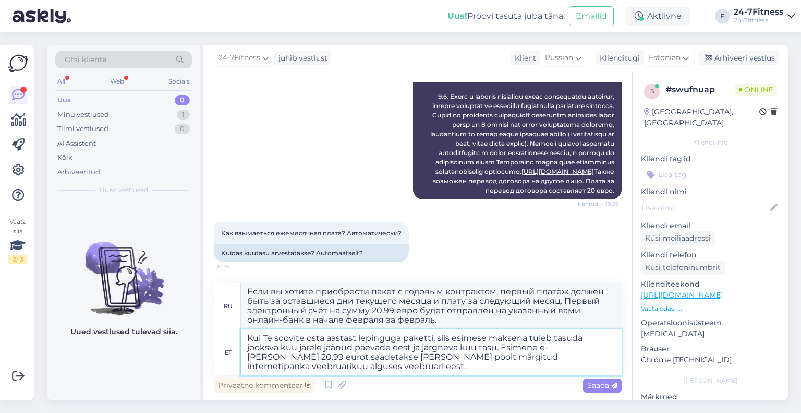
drag, startPoint x: 471, startPoint y: 359, endPoint x: 473, endPoint y: 365, distance: 5.8
click at [473, 365] on textarea "Kui Te soovite osta aastast lepinguga paketti, siis esimese maksena tuleb tasud…" at bounding box center [431, 352] width 381 height 46
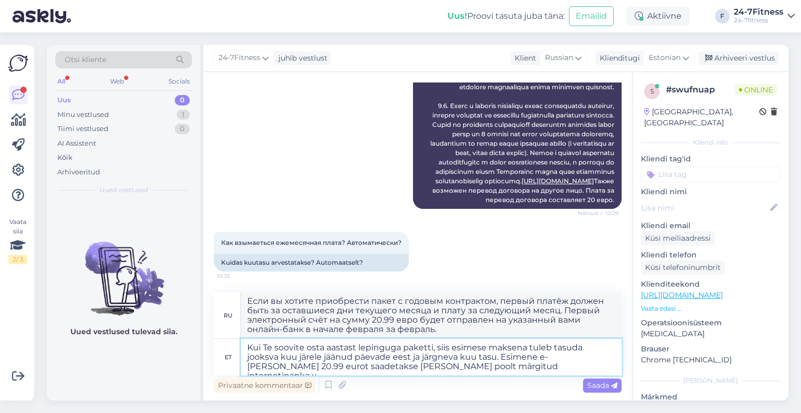
type textarea "Kui Te soovite osta aastast lepinguga paketti, siis esimese maksena tuleb tasud…"
type textarea "При приобретении пакета с годовым контрактом первый платёж должен быть за остав…"
type textarea "Kui Te soovite osta aastast lepinguga paketti, siis esimese maksena tuleb tasud…"
type textarea "Если вы хотите приобрести пакет с годовым контрактом, первый платёж должен быть…"
type textarea "Kui Te soovite osta aastast lepinguga paketti, siis esimese maksena tuleb tasud…"
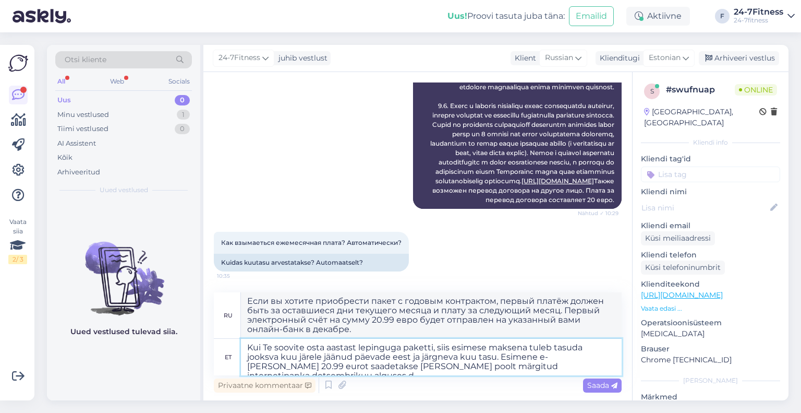
type textarea "Если вы хотите приобрести пакет с годовым контрактом, первый платёж должен быть…"
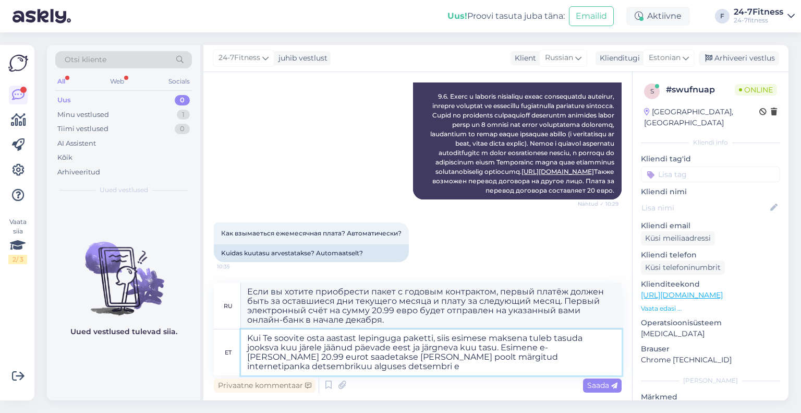
type textarea "Kui Te soovite osta aastast lepinguga paketti, siis esimese maksena tuleb tasud…"
type textarea "Если вы хотите приобрести пакет с годовым контрактом, первый платёж должен быть…"
type textarea "Kui Te soovite osta aastast lepinguga paketti, siis esimese maksena tuleb tasud…"
type textarea "Если вы хотите приобрести пакет с годовым контрактом, первый платёж должен быть…"
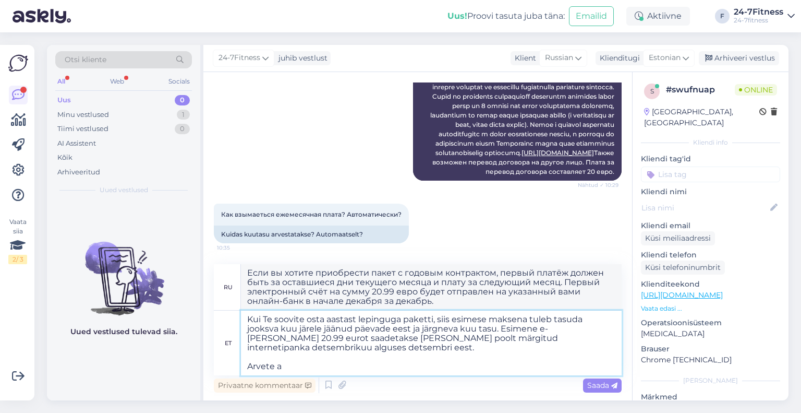
type textarea "Kui Te soovite osta aastast lepinguga paketti, siis esimese maksena tuleb tasud…"
type textarea "Если вы хотите приобрести пакет с годовым контрактом, первый платёж должен быть…"
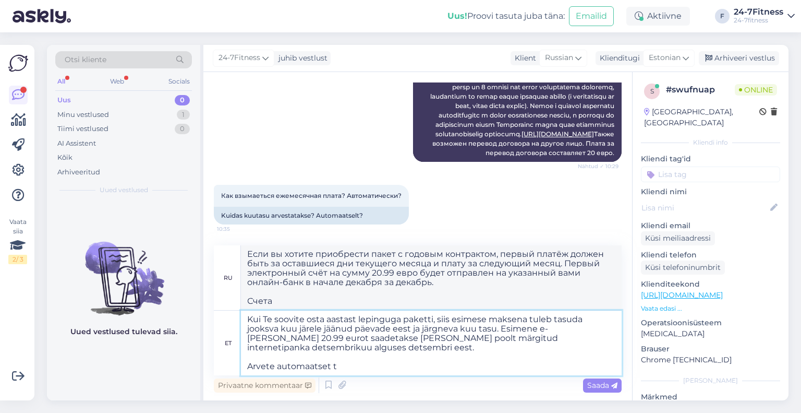
type textarea "Kui Te soovite osta aastast lepinguga paketti, siis esimese maksena tuleb tasud…"
type textarea "Если вы хотите приобрести пакет с годовым контрактом, первый платёж должен быть…"
type textarea "Kui Te soovite osta aastast lepinguga paketti, siis esimese maksena tuleb tasud…"
type textarea "Если вы хотите приобрести пакет с годовым контрактом, первый платёж должен быть…"
type textarea "Kui Te soovite osta aastast lepinguga paketti, siis esimese maksena tuleb tasud…"
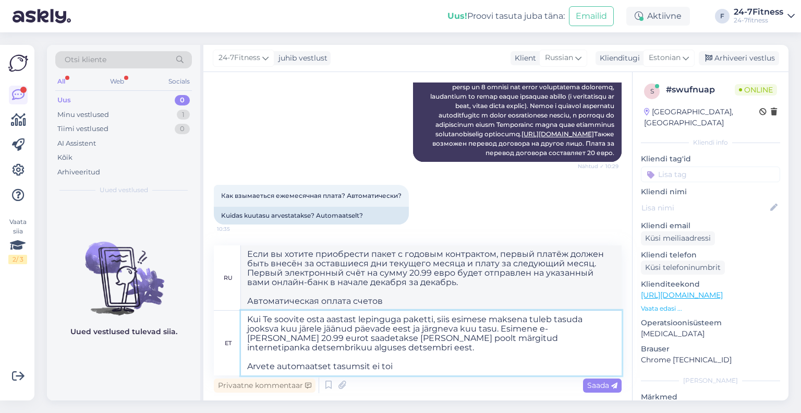
type textarea "Если вы хотите приобрести пакет с годовым контрактом, первый платёж должен быть…"
type textarea "Kui Te soovite osta aastast lepinguga paketti, siis esimese maksena tuleb tasud…"
type textarea "Если вы хотите приобрести пакет с годовым контрактом, первый платёж должен быть…"
paste textarea "Pärast esimese makse sooritamist saate soovi korral sõlmida ka püsimaksekorrald…"
type textarea "Kui Te soovite osta aastast lepinguga paketti, siis esimese maksena tuleb tasud…"
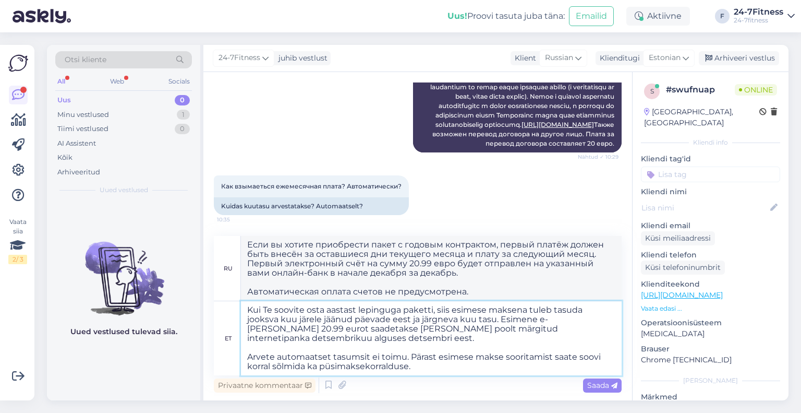
type textarea "Если вы хотите приобрести пакет с годовым контрактом, первый платёж должен быть…"
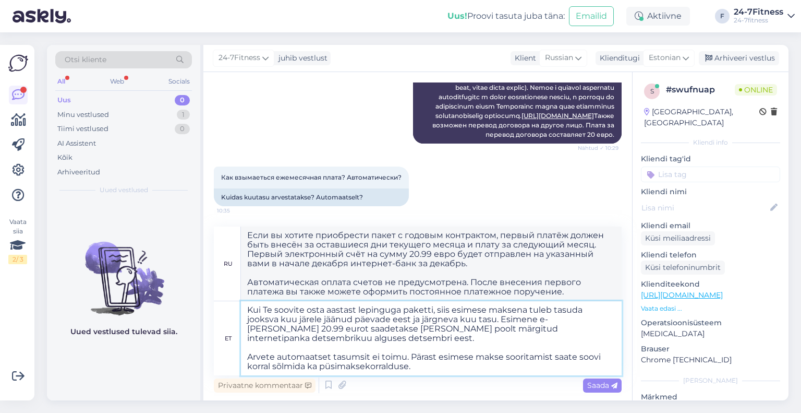
click at [433, 369] on textarea "Kui Te soovite osta aastast lepinguga paketti, siis esimese maksena tuleb tasud…" at bounding box center [431, 338] width 381 height 74
click at [319, 367] on textarea "Kui Te soovite osta aastast lepinguga paketti, siis esimese maksena tuleb tasud…" at bounding box center [431, 338] width 381 height 74
click at [407, 369] on textarea "Kui Te soovite osta aastast lepinguga paketti, siis esimese maksena tuleb tasud…" at bounding box center [431, 338] width 381 height 74
type textarea "Kui Te soovite osta aastast lepinguga paketti, siis esimese maksena tuleb tasud…"
type textarea "Если вы хотите приобрести пакет с годовым контрактом, первый платёж должен быть…"
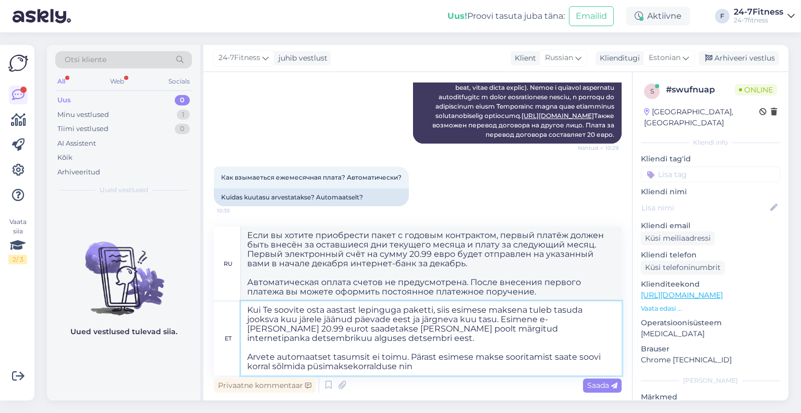
type textarea "Kui Te soovite osta aastast lepinguga paketti, siis esimese maksena tuleb tasud…"
type textarea "Если вы хотите приобрести пакет с годовым контрактом, первый платёж должен быть…"
type textarea "Kui Te soovite osta aastast lepinguga paketti, siis esimese maksena tuleb tasud…"
type textarea "Если вы хотите приобрести пакет с годовым контрактом, первый платёж должен быть…"
type textarea "Kui Te soovite osta aastast lepinguga paketti, siis esimese maksena tuleb tasud…"
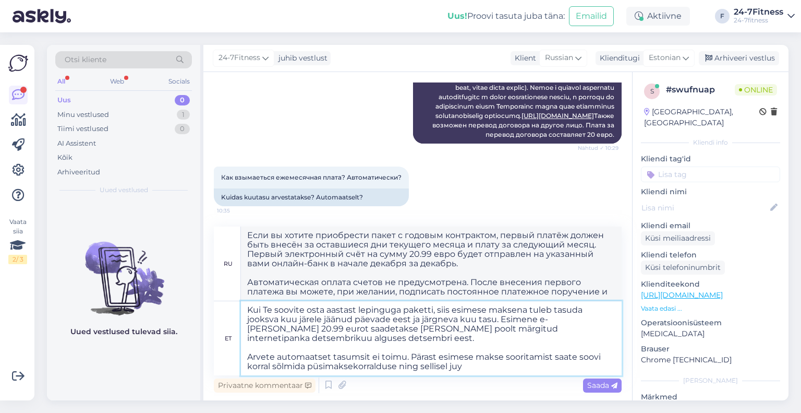
type textarea "Если вы хотите приобрести пакет с годовым контрактом, первый платёж должен быть…"
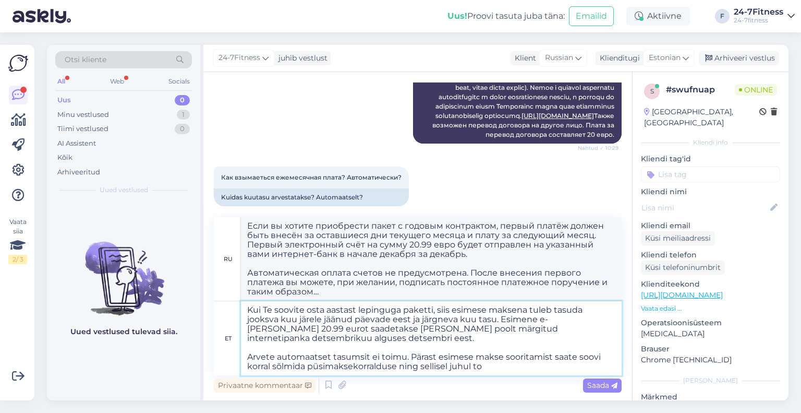
type textarea "Kui Te soovite osta aastast lepinguga paketti, siis esimese maksena tuleb tasud…"
type textarea "Если вы хотите приобрести пакет с годовым контрактом, первый платёж должен быть…"
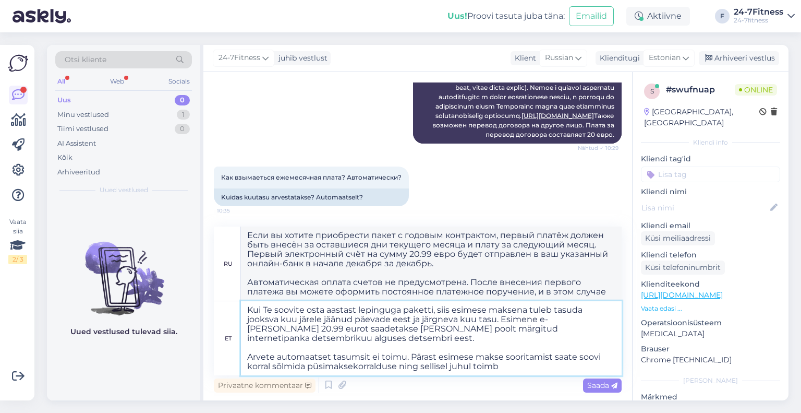
type textarea "Kui Te soovite osta aastast lepinguga paketti, siis esimese maksena tuleb tasud…"
type textarea "Если вы хотите приобрести пакет с годовым контрактом, первый платёж должен быть…"
type textarea "Kui Te soovite osta aastast lepinguga paketti, siis esimese maksena tuleb tasud…"
type textarea "Если вы хотите приобрести пакет с годовым контрактом, первый платёж должен быть…"
type textarea "Kui Te soovite osta aastast lepinguga paketti, siis esimese maksena tuleb tasud…"
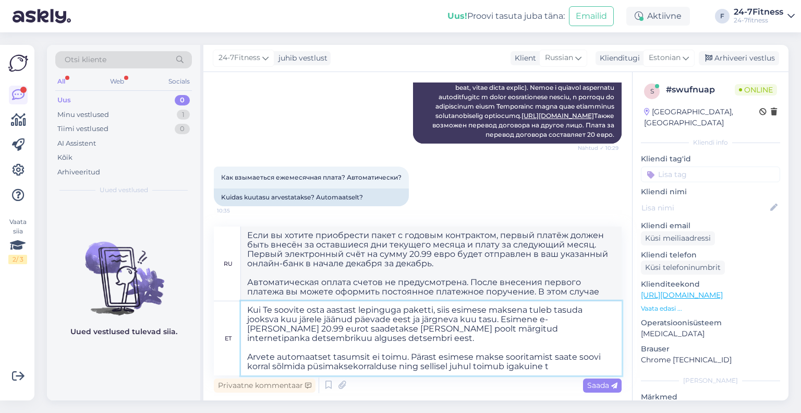
type textarea "Если вы хотите приобрести пакет с годовым контрактом, первый платёж должен быть…"
type textarea "Kui Te soovite osta aastast lepinguga paketti, siis esimese maksena tuleb tasud…"
type textarea "Если вы хотите приобрести пакет с годовым контрактом, первый платёж должен быть…"
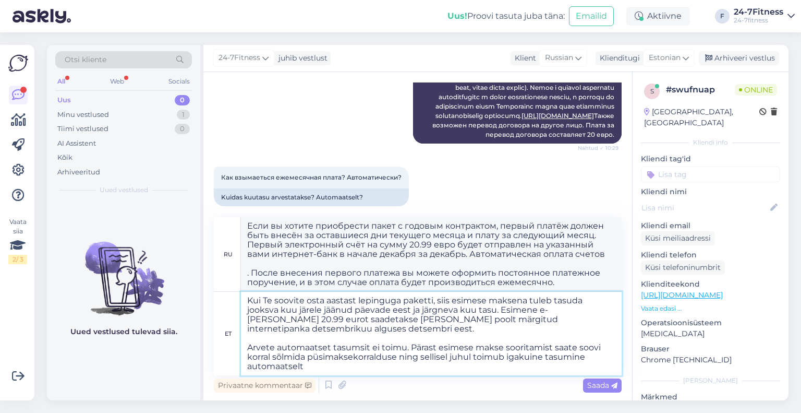
type textarea "Kui Te soovite osta aastast lepinguga paketti, siis esimese maksena tuleb tasud…"
type textarea "Если вы хотите приобрести пакет с годовым контрактом, первый платёж должен быть…"
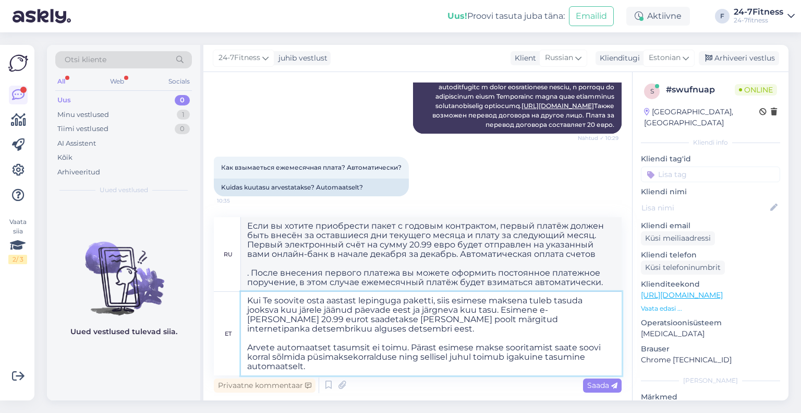
scroll to position [1383, 0]
click at [355, 366] on textarea "Kui Te soovite osta aastast lepinguga paketti, siis esimese maksena tuleb tasud…" at bounding box center [431, 333] width 381 height 83
click at [340, 338] on textarea "Kui Te soovite osta aastast lepinguga paketti, siis esimese maksena tuleb tasud…" at bounding box center [431, 333] width 381 height 83
drag, startPoint x: 369, startPoint y: 346, endPoint x: 334, endPoint y: 347, distance: 35.5
click at [334, 347] on textarea "Kui Te soovite osta aastast lepinguga paketti, siis esimese maksena tuleb tasud…" at bounding box center [431, 333] width 381 height 83
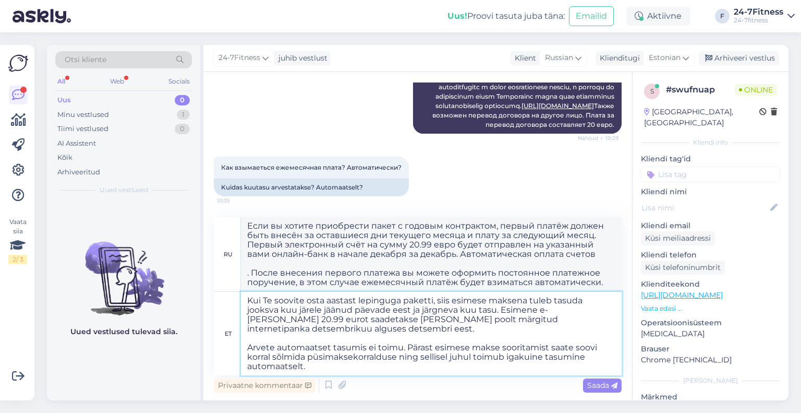
type textarea "Kui Te soovite osta aastast lepinguga paketti, siis esimese maksena tuleb tasud…"
type textarea "Если вы хотите приобрести пакет с годовым контрактом, первый платёж должен быть…"
drag, startPoint x: 552, startPoint y: 347, endPoint x: 473, endPoint y: 348, distance: 78.8
click at [473, 348] on textarea "Kui Te soovite osta aastast lepinguga paketti, siis esimese maksena tuleb tasud…" at bounding box center [431, 333] width 381 height 83
type textarea "Kui Te soovite osta aastast lepinguga paketti, siis esimese maksena tuleb tasud…"
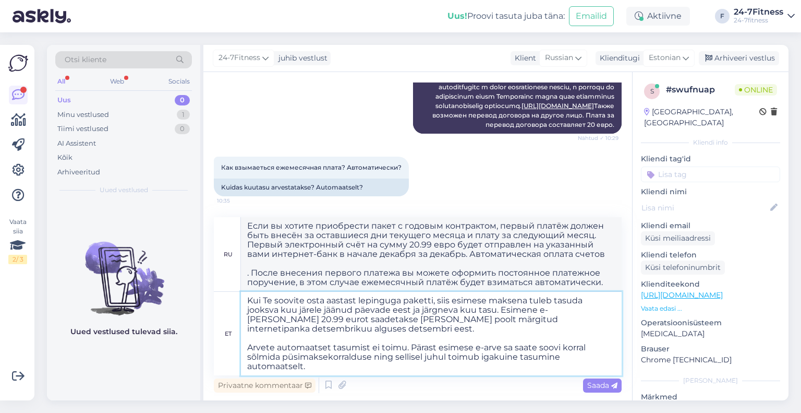
type textarea "Если вы хотите приобрести пакет с годовым контрактом, первый платёж должен быть…"
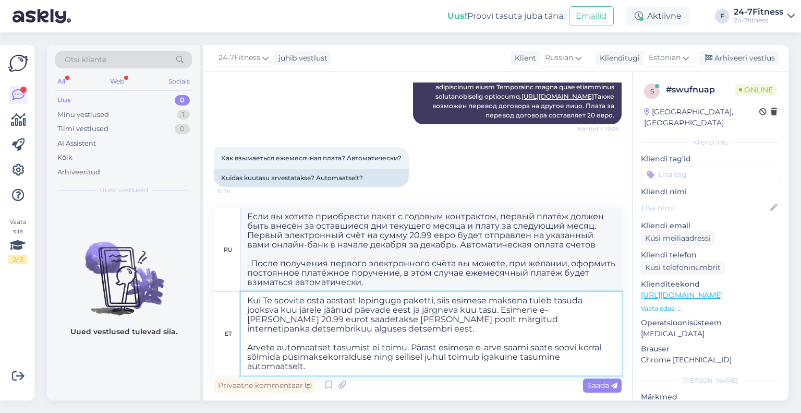
type textarea "Kui Te soovite osta aastast lepinguga paketti, siis esimese maksena tuleb tasud…"
type textarea "Если вы хотите приобрести пакет с годовым контрактом, первый платёж должен быть…"
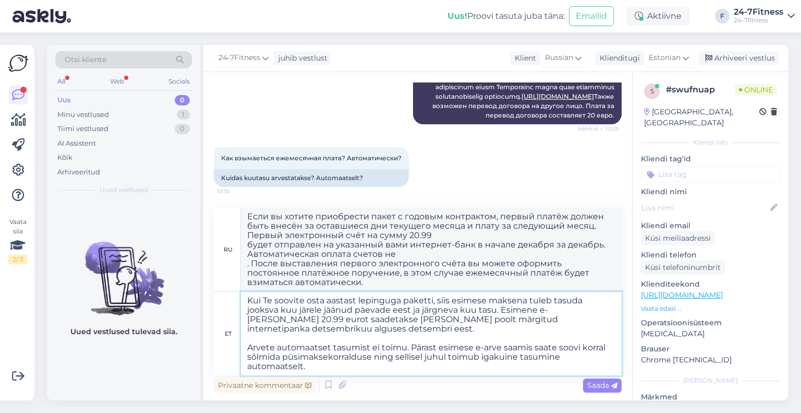
type textarea "Kui Te soovite osta aastast lepinguga paketti, siis esimese maksena tuleb tasud…"
click at [570, 363] on textarea "Kui Te soovite osta aastast lepinguga paketti, siis esimese maksena tuleb tasud…" at bounding box center [431, 333] width 381 height 83
type textarea "Если вы хотите приобрести пакет с годовым контрактом, первый платёж должен быть…"
click at [613, 349] on textarea "Kui Te soovite osta aastast lepinguga paketti, siis esimese maksena tuleb tasud…" at bounding box center [431, 333] width 381 height 83
type textarea "Kui Te soovite osta aastast lepinguga paketti, siis esimese maksena tuleb tasud…"
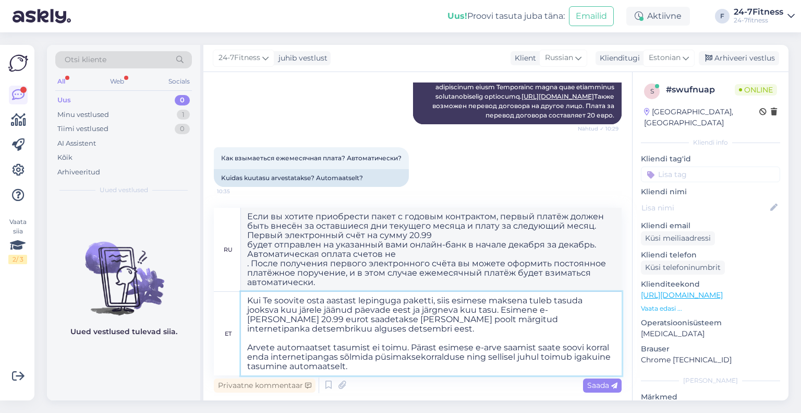
type textarea "Если вы хотите приобрести пакет с годовым контрактом, первый платёж должен быть…"
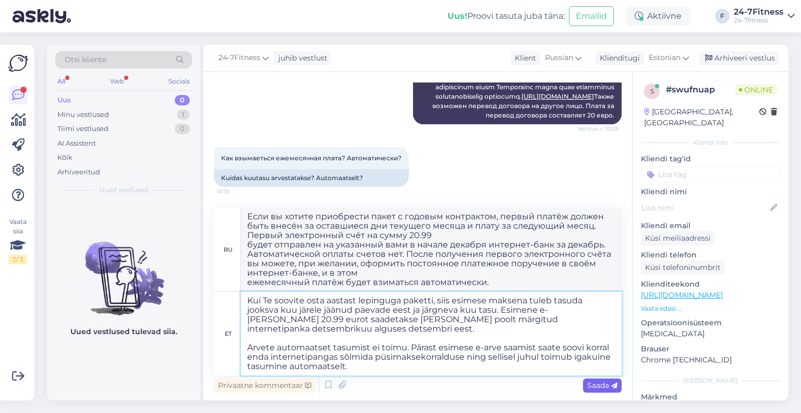
type textarea "Kui Te soovite osta aastast lepinguga paketti, siis esimese maksena tuleb tasud…"
click at [598, 387] on span "Saada" at bounding box center [602, 384] width 30 height 9
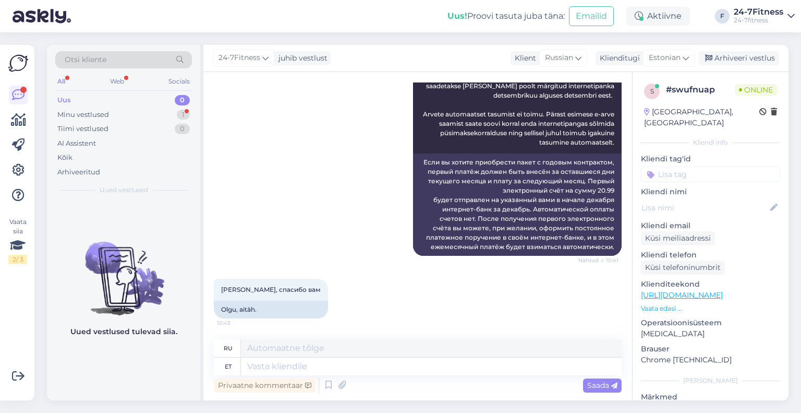
scroll to position [1555, 0]
click at [431, 367] on textarea at bounding box center [431, 366] width 381 height 18
click at [735, 58] on div "Arhiveeri vestlus" at bounding box center [739, 58] width 80 height 14
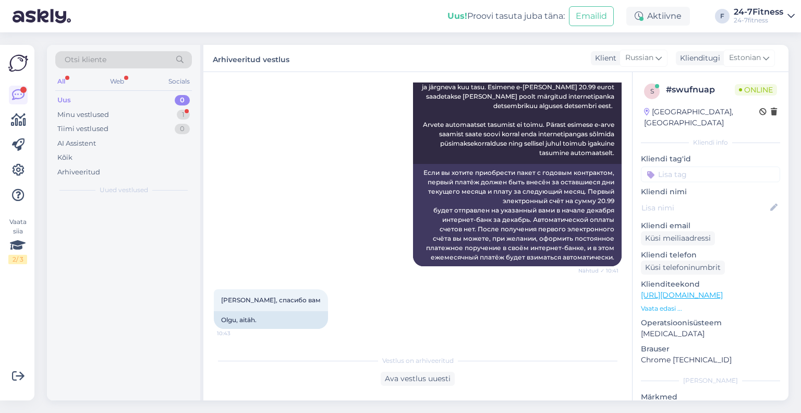
scroll to position [1544, 0]
